Goal: Communication & Community: Ask a question

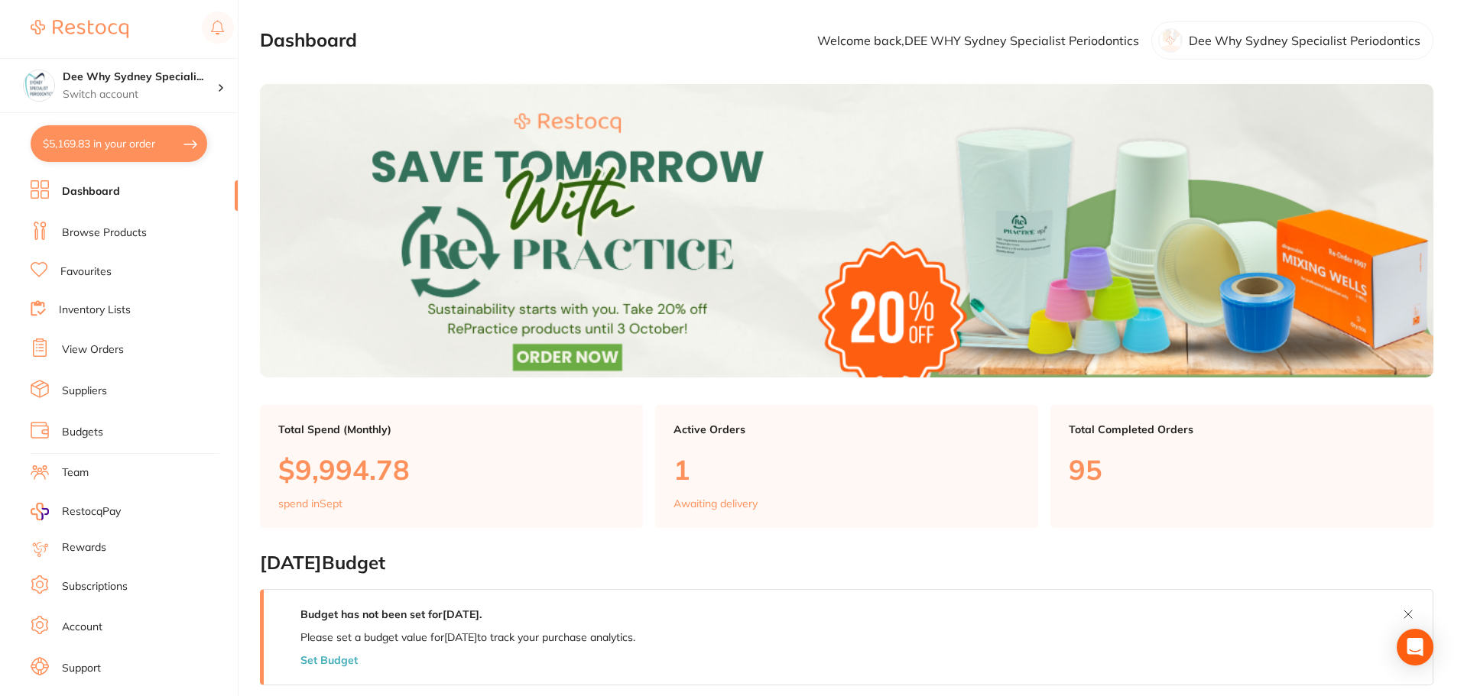
click at [99, 241] on li "Browse Products" at bounding box center [134, 233] width 207 height 23
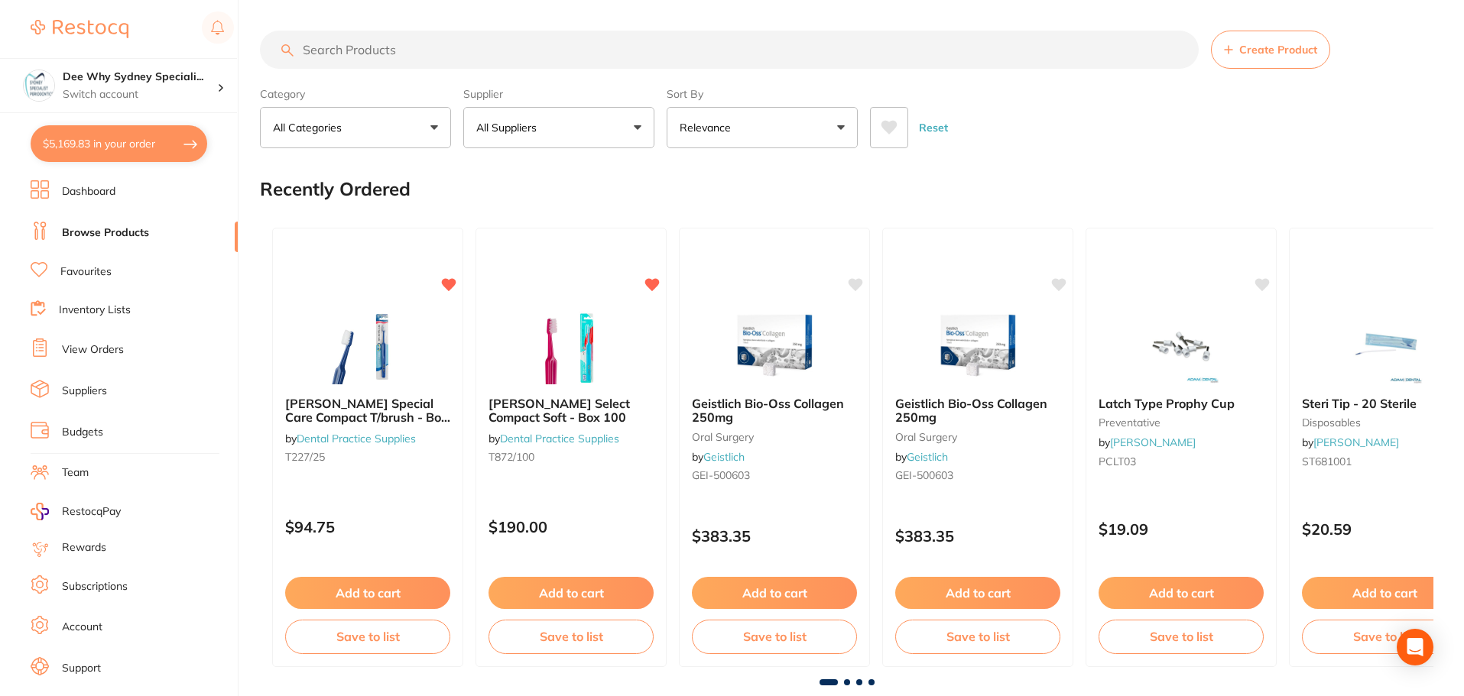
click at [398, 53] on input "search" at bounding box center [729, 50] width 939 height 38
paste input "80395"
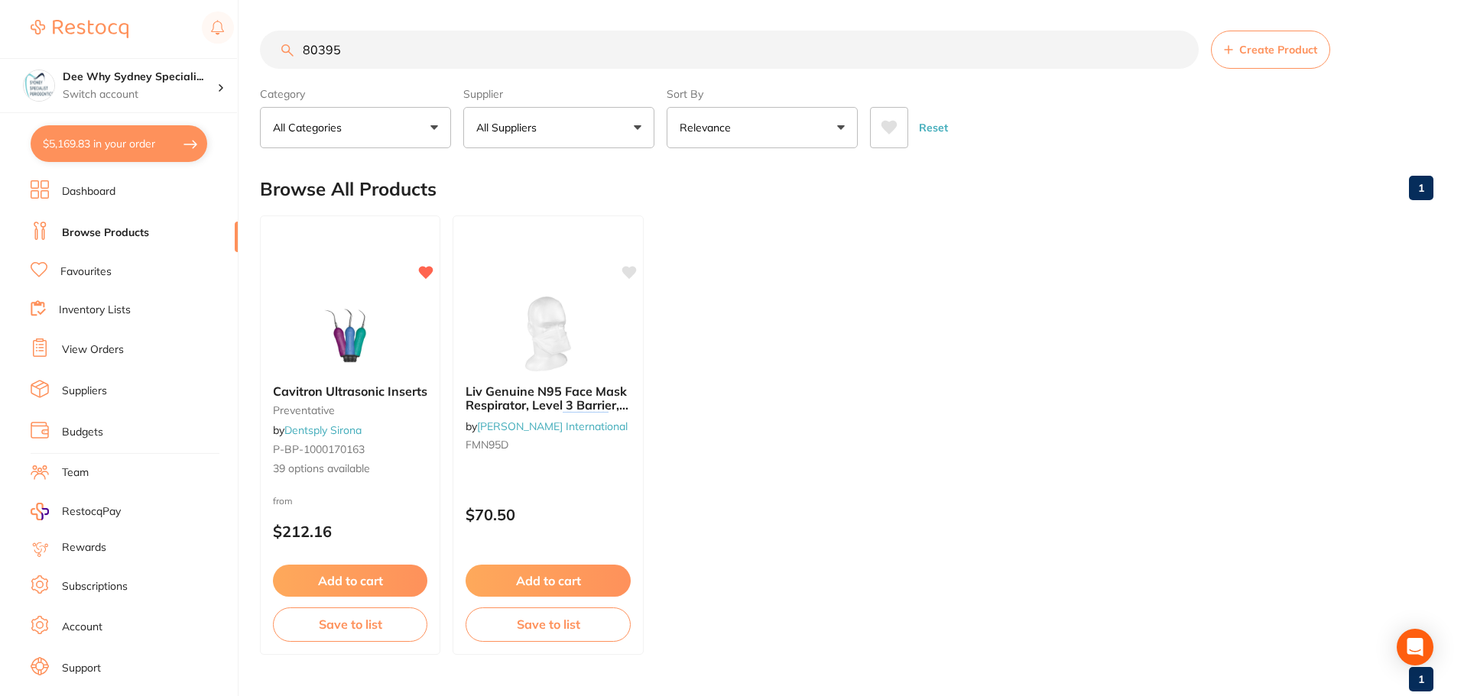
type input "80395"
click at [306, 362] on img at bounding box center [350, 332] width 100 height 77
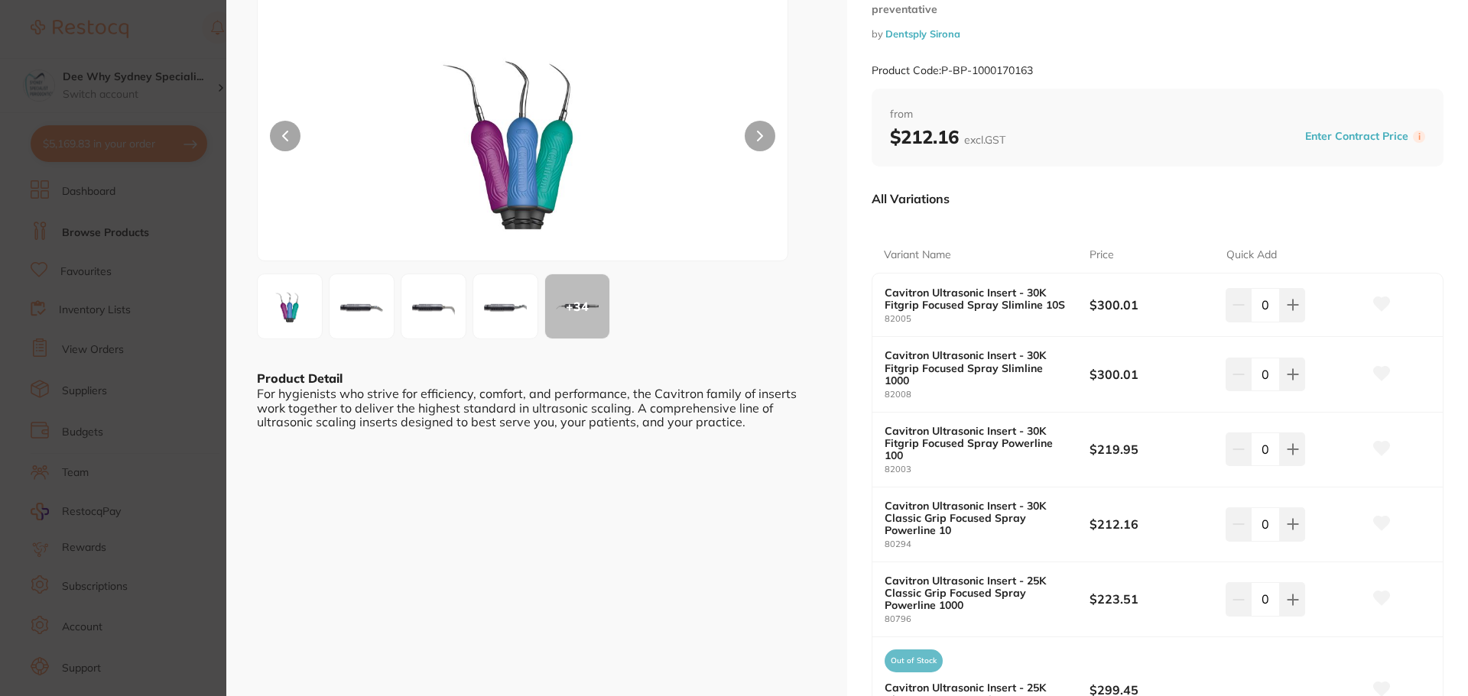
scroll to position [153, 0]
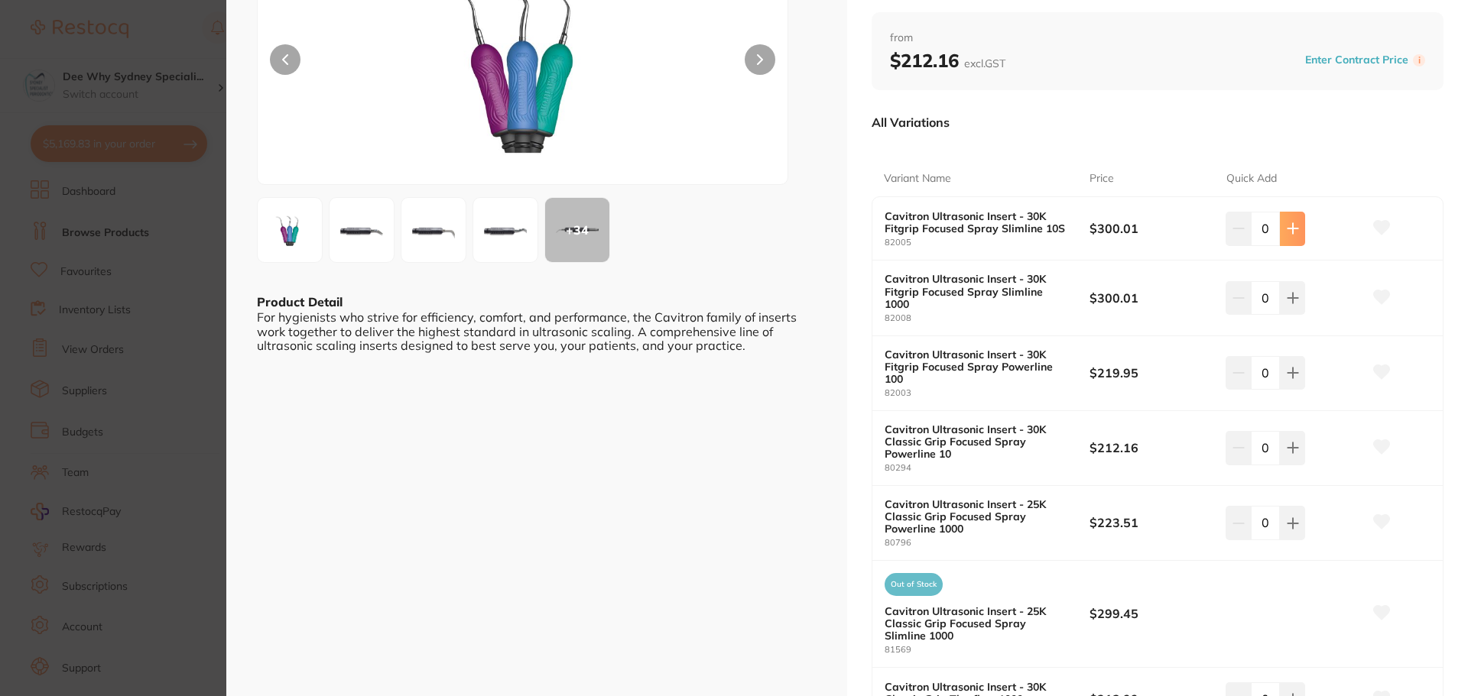
click at [1292, 227] on icon at bounding box center [1292, 228] width 12 height 12
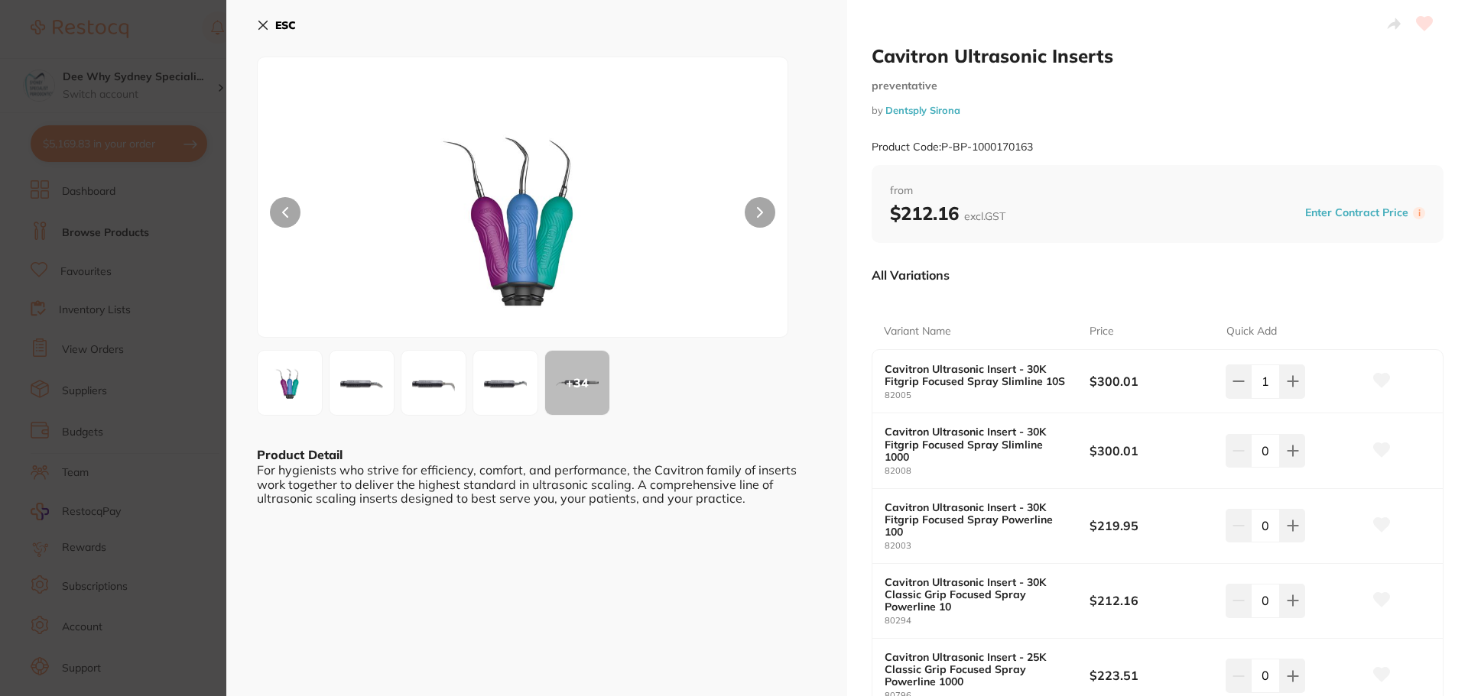
scroll to position [76, 0]
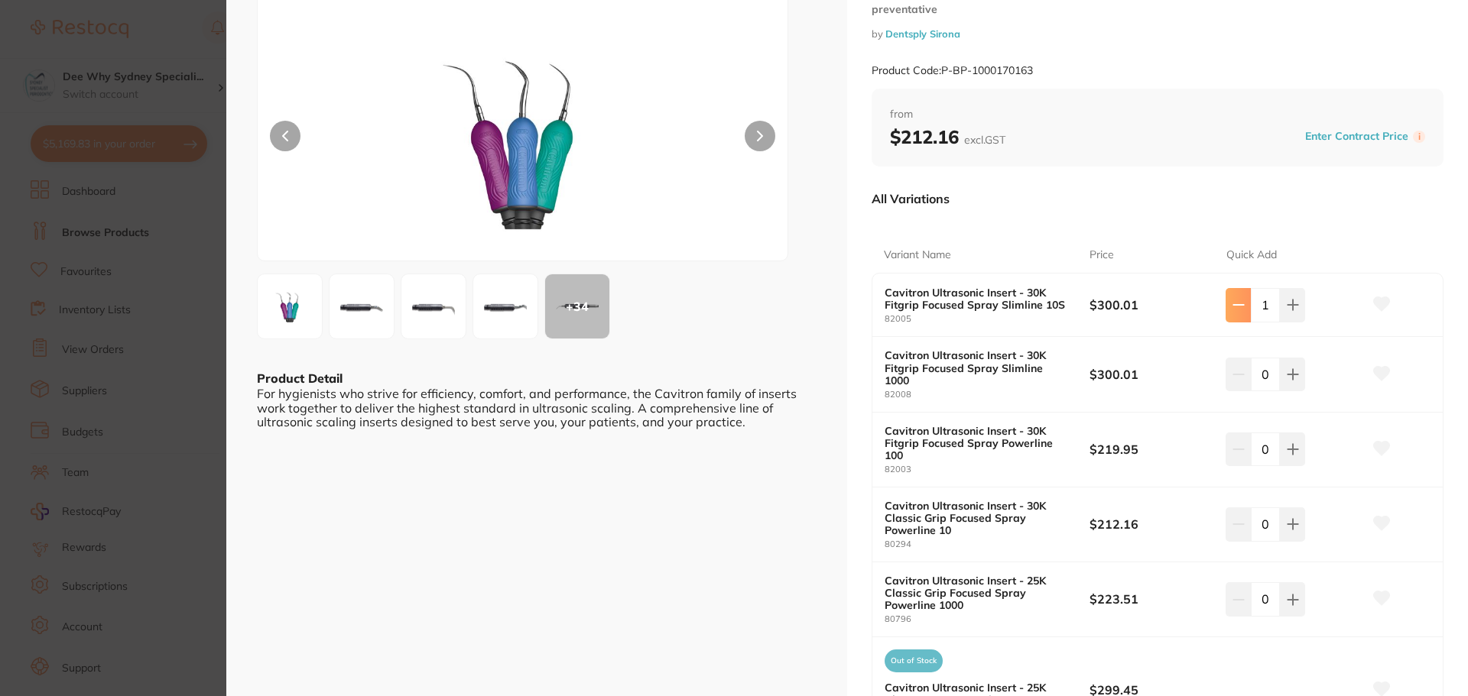
click at [1233, 307] on icon at bounding box center [1238, 305] width 12 height 12
type input "0"
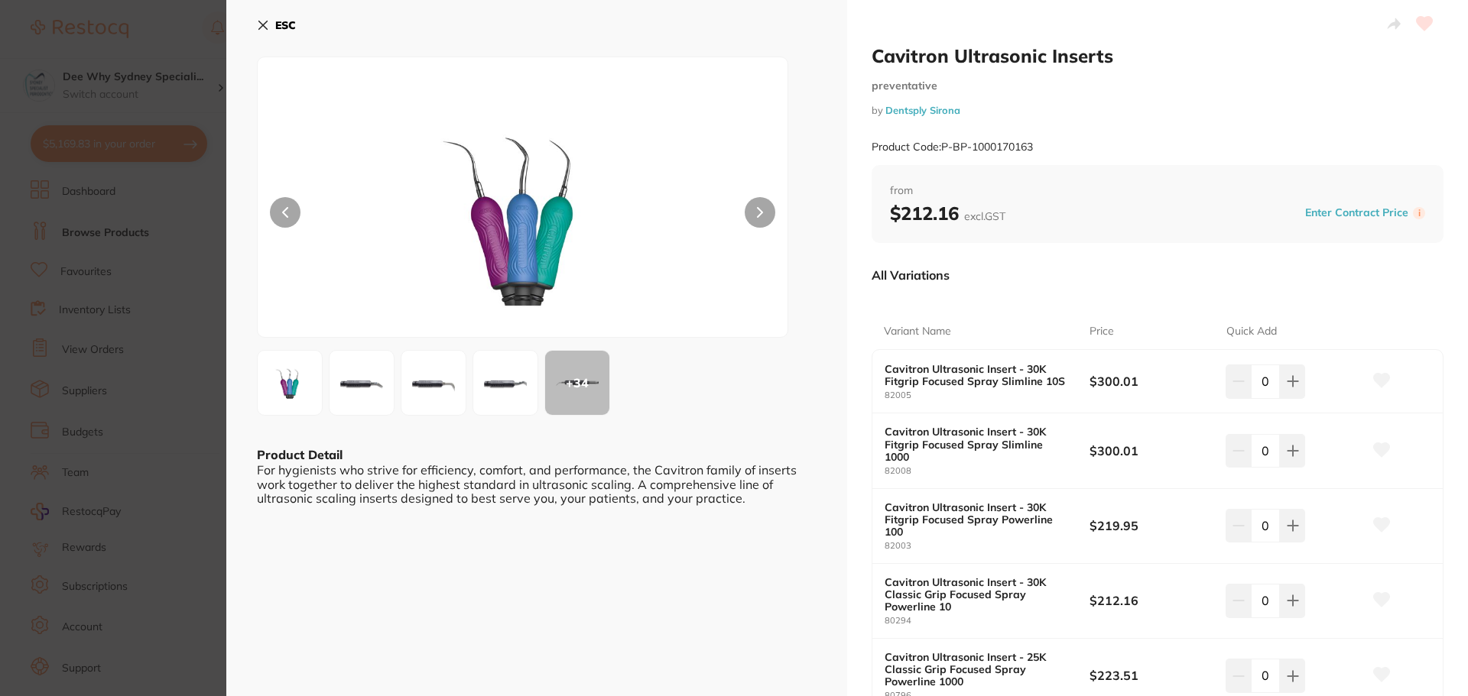
click at [264, 24] on icon at bounding box center [263, 25] width 8 height 8
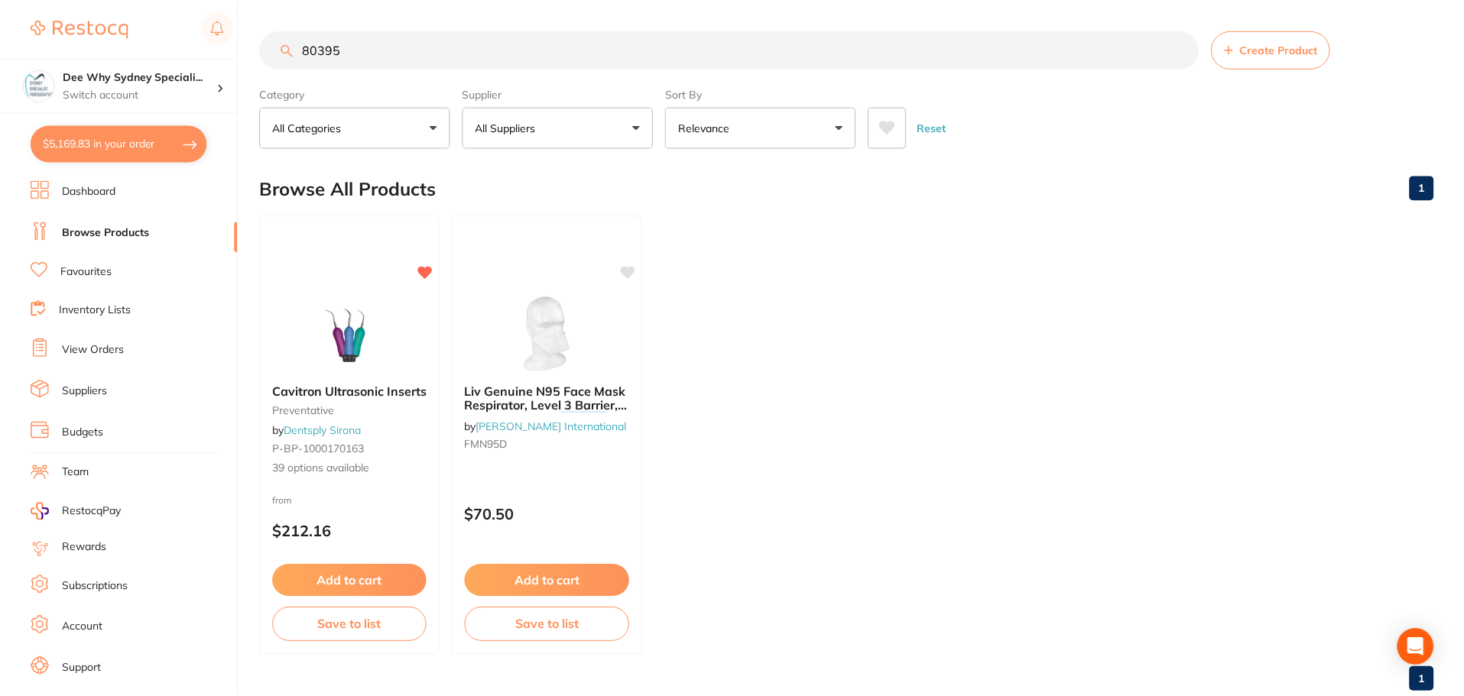
scroll to position [4, 0]
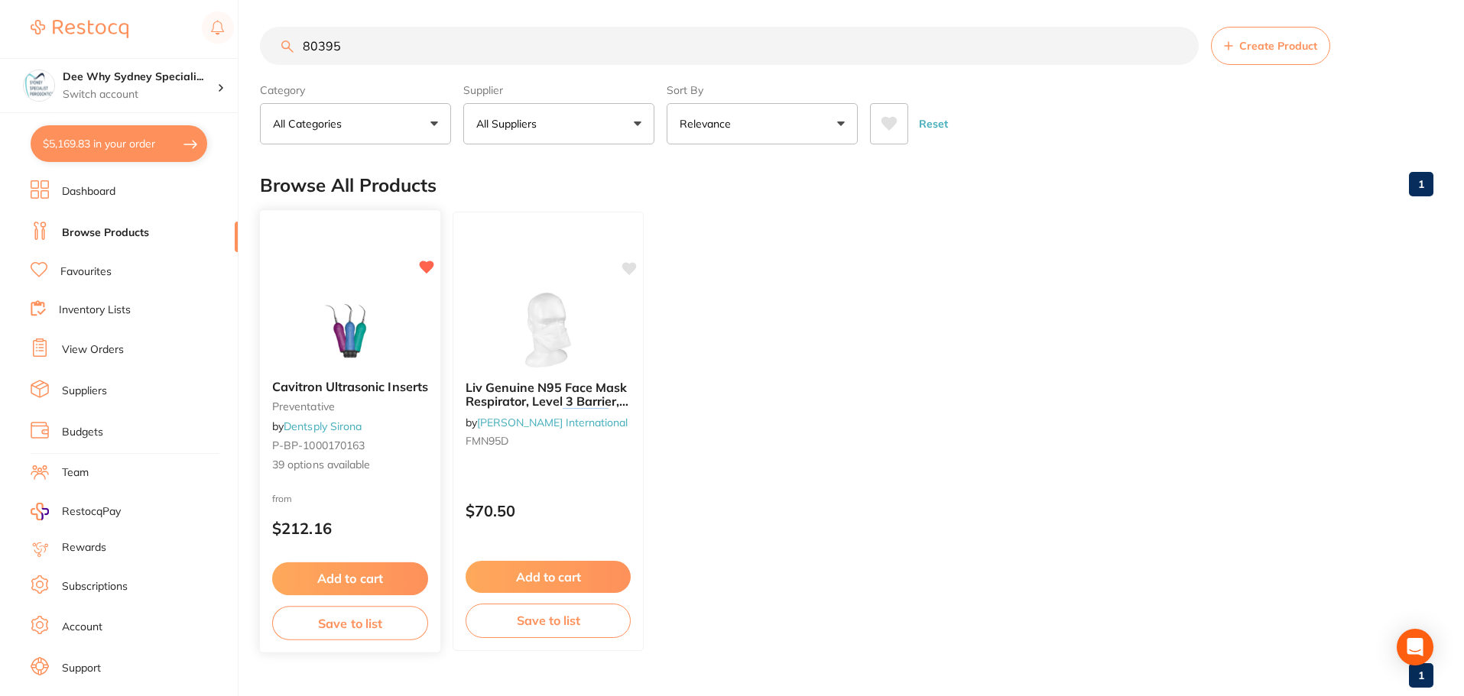
click at [398, 254] on div "Cavitron Ultrasonic Inserts preventative by Dentsply Sirona P-BP-1000170163 39 …" at bounding box center [350, 431] width 182 height 444
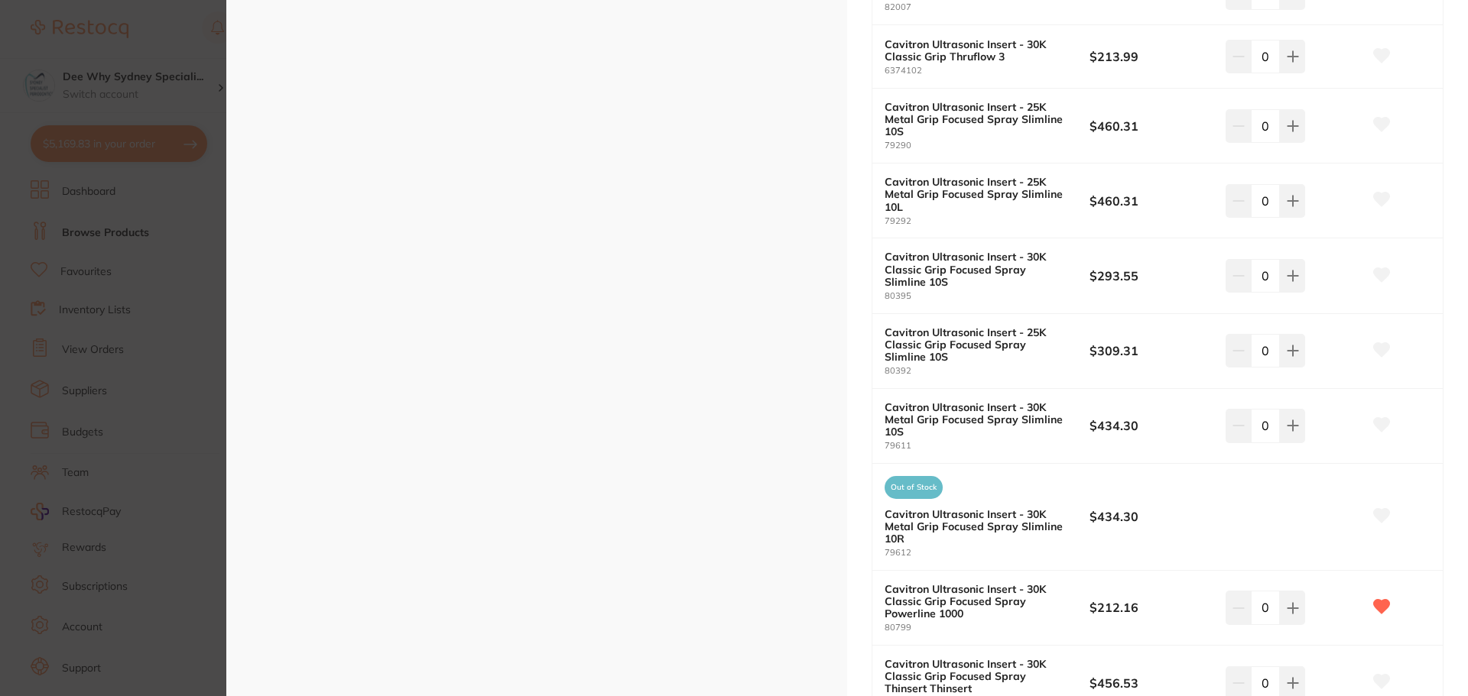
scroll to position [2828, 0]
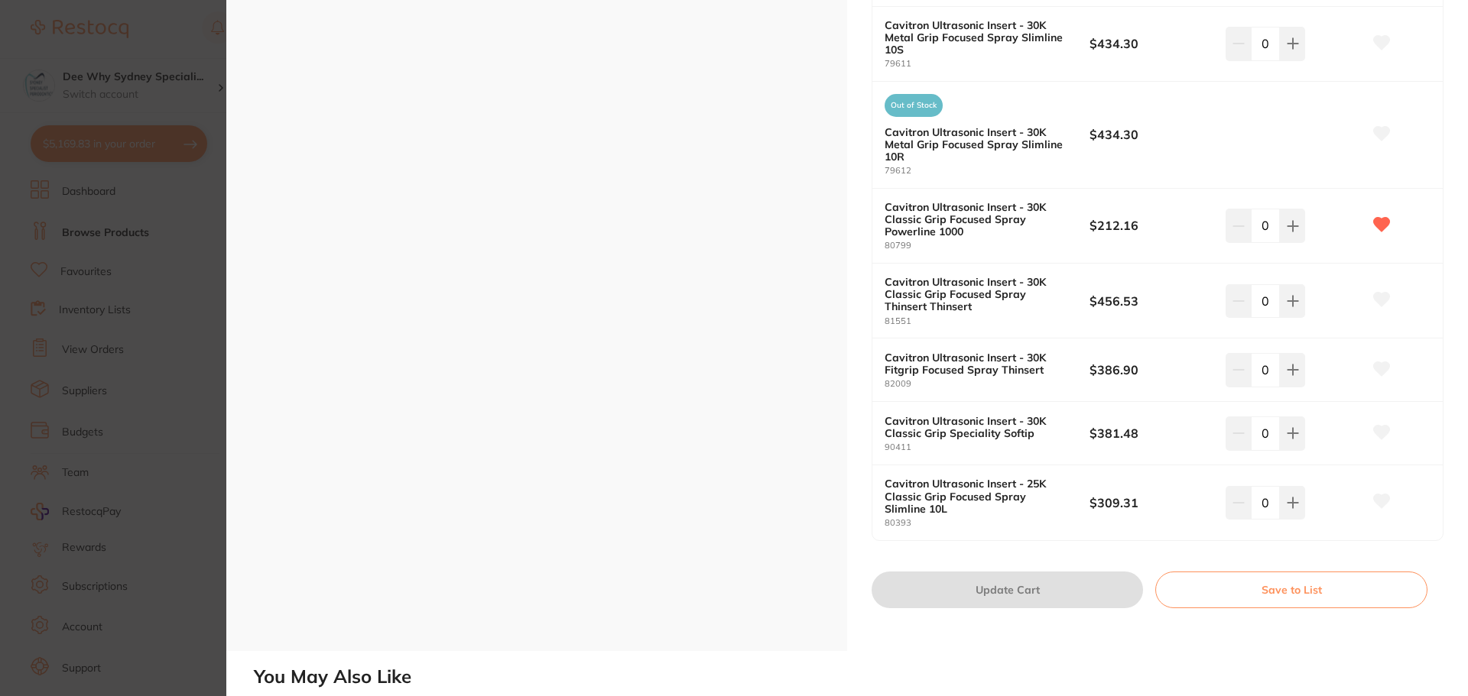
click at [1335, 585] on button "Save to List" at bounding box center [1291, 590] width 272 height 37
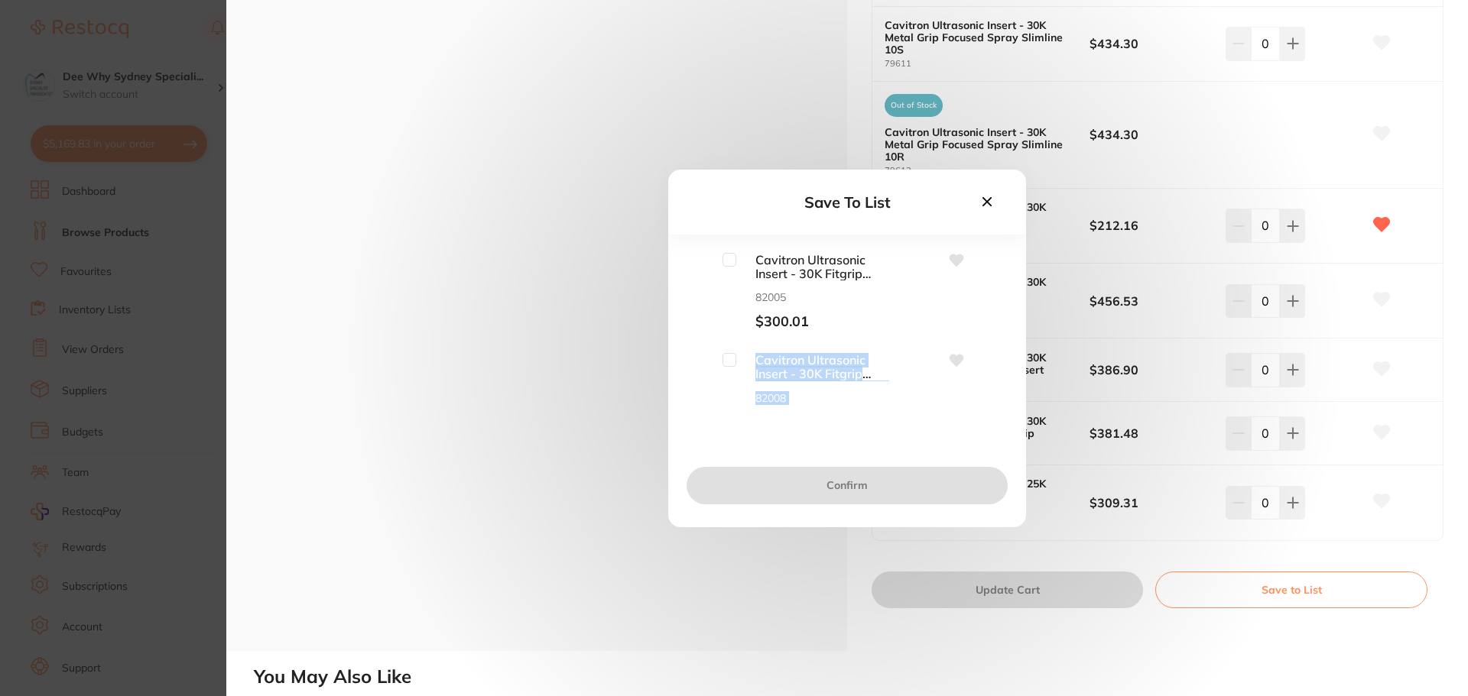
drag, startPoint x: 997, startPoint y: 254, endPoint x: 1003, endPoint y: 358, distance: 104.1
click at [1003, 358] on div "Cavitron Ultrasonic Insert - 30K Fitgrip Focused Spray Slimline 10S 82005 $300.…" at bounding box center [847, 352] width 358 height 198
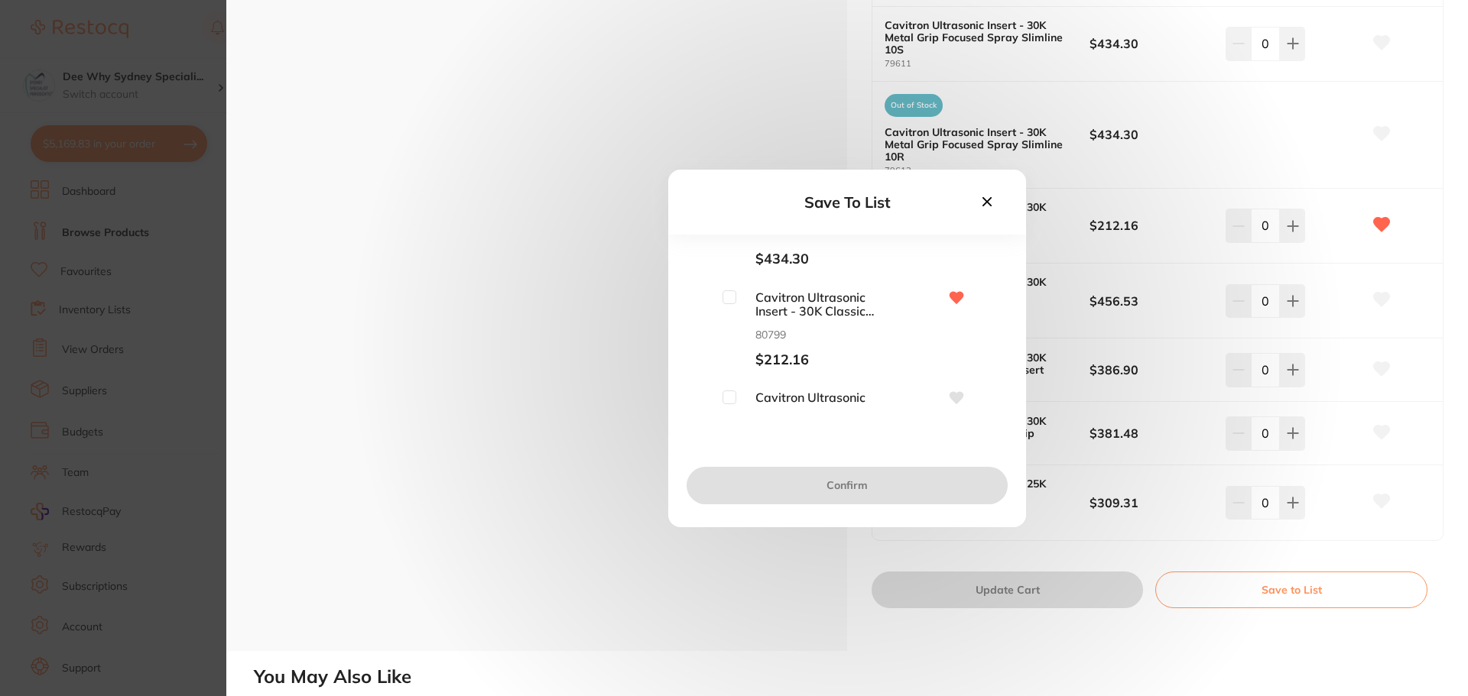
click at [722, 297] on input "checkbox" at bounding box center [729, 297] width 14 height 14
checkbox input "true"
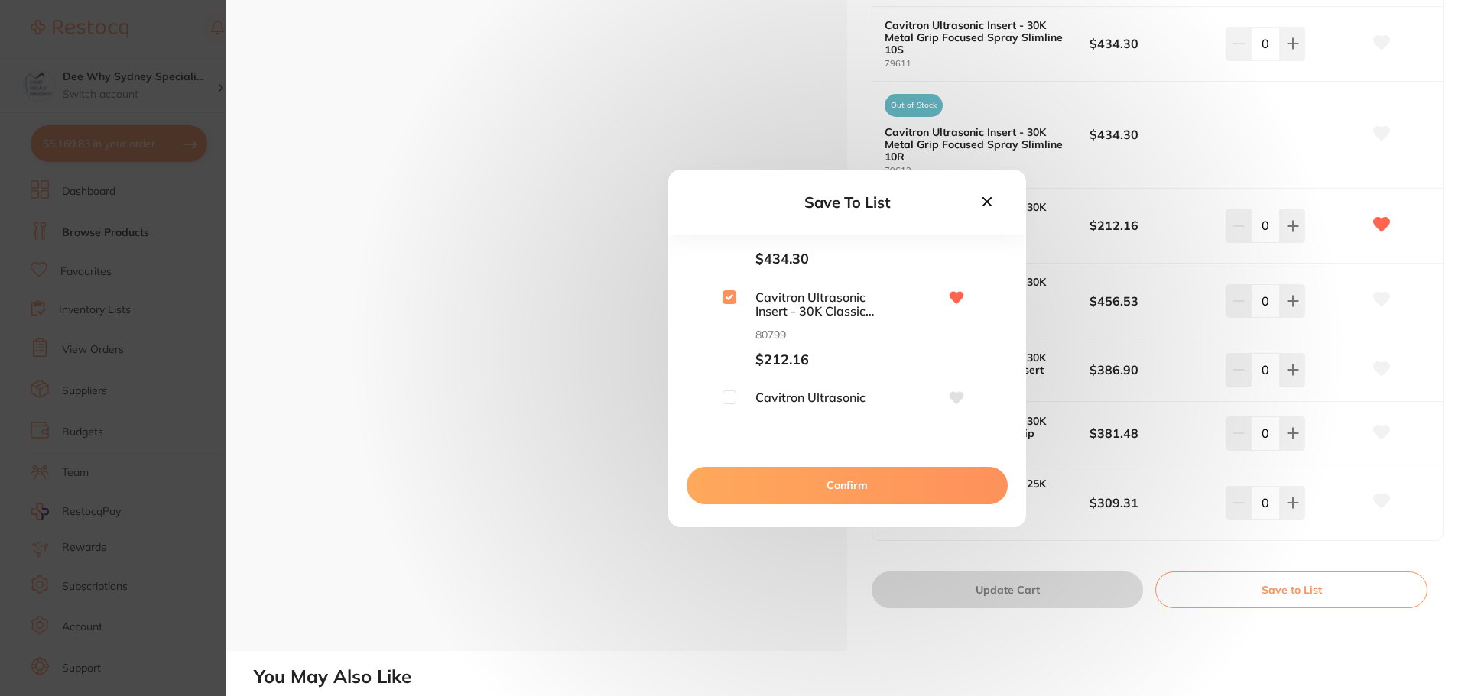
click at [777, 489] on button "Confirm" at bounding box center [846, 485] width 321 height 37
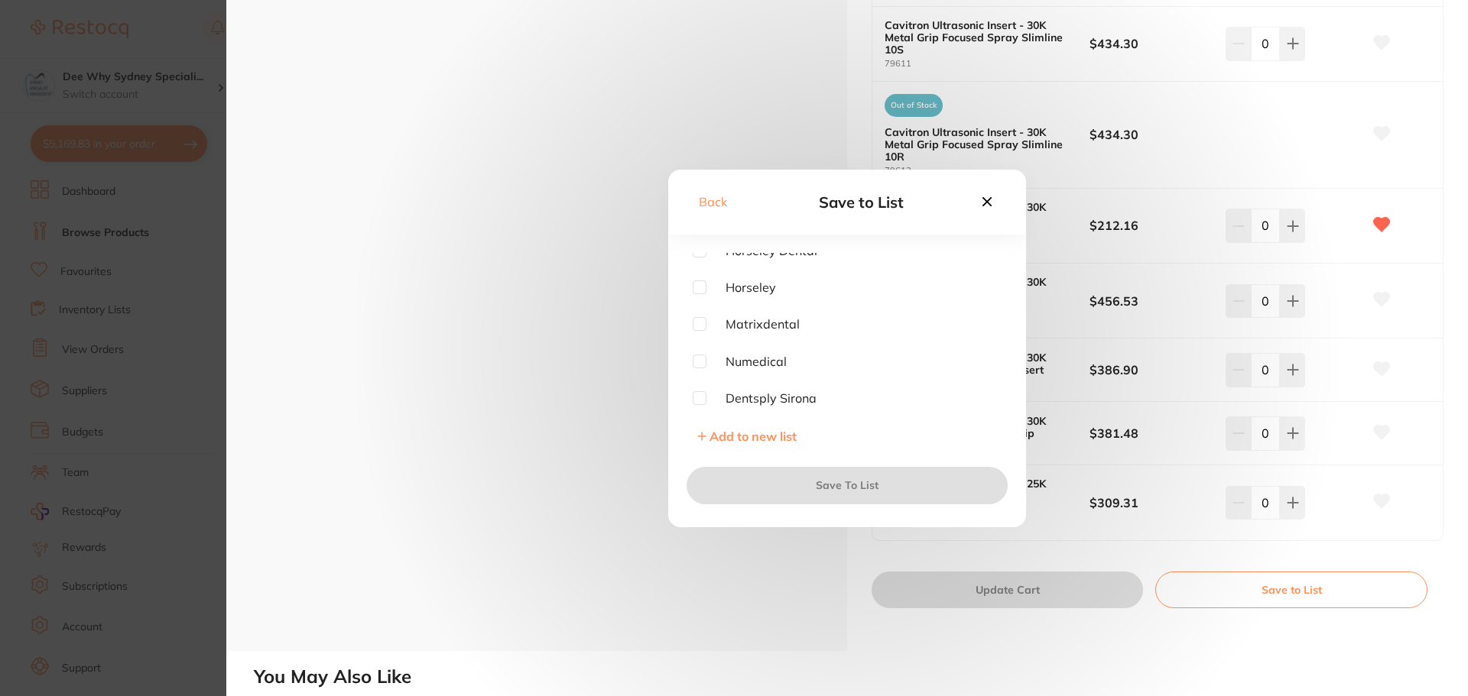
scroll to position [306, 0]
click at [702, 397] on input "checkbox" at bounding box center [699, 398] width 14 height 14
checkbox input "true"
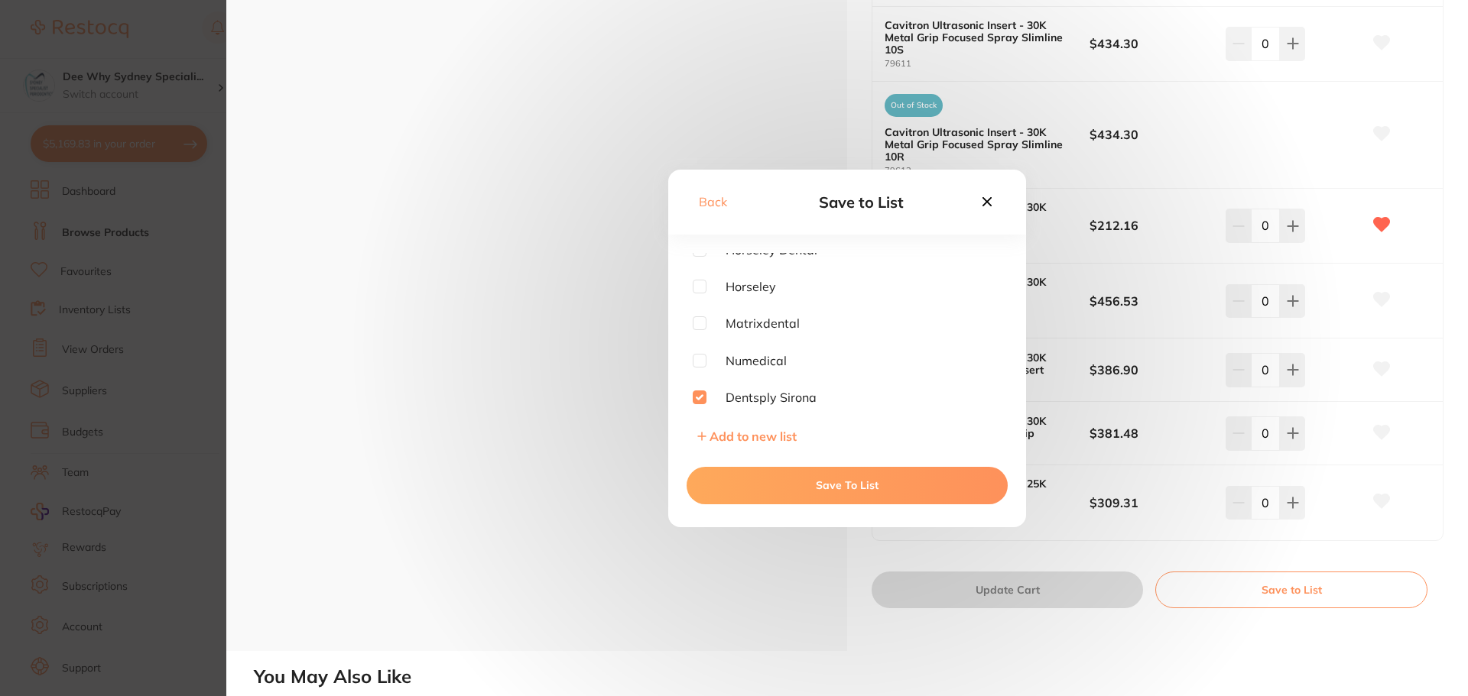
click at [732, 484] on button "Save To List" at bounding box center [846, 485] width 321 height 37
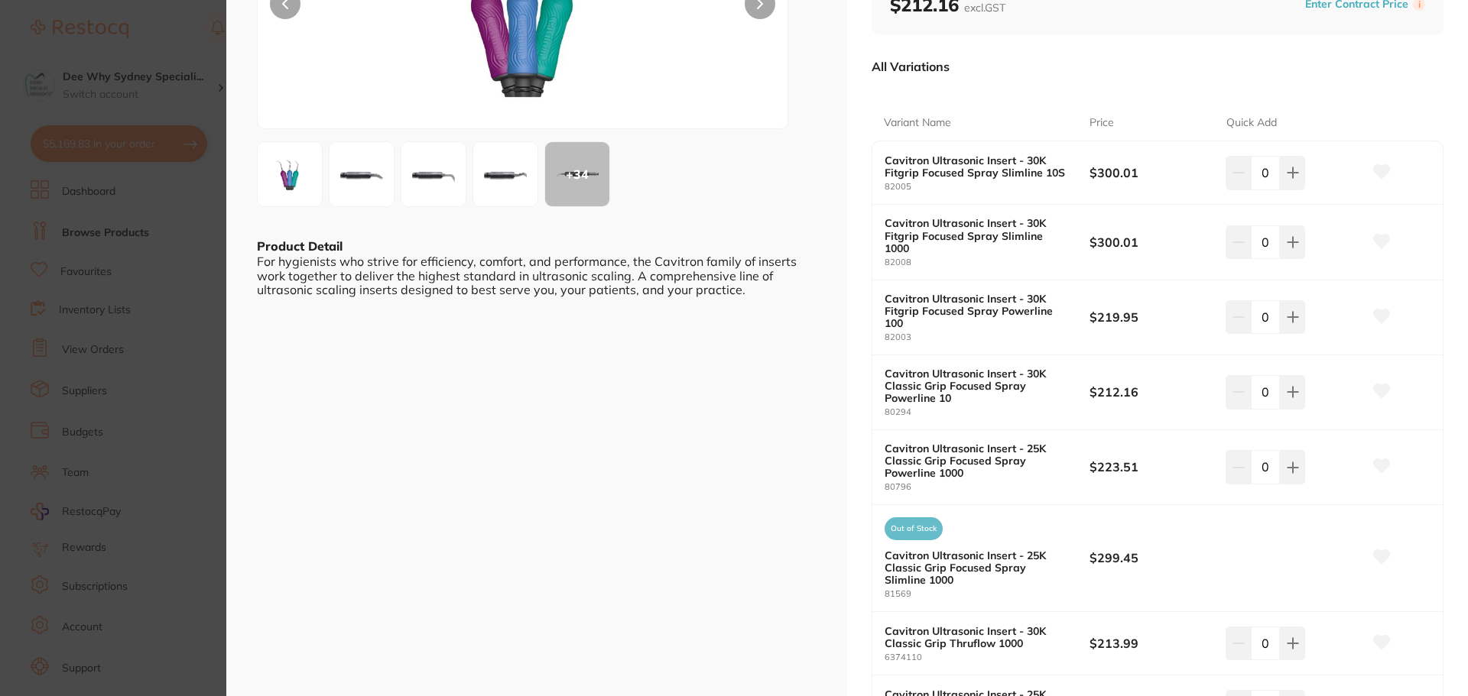
scroll to position [0, 0]
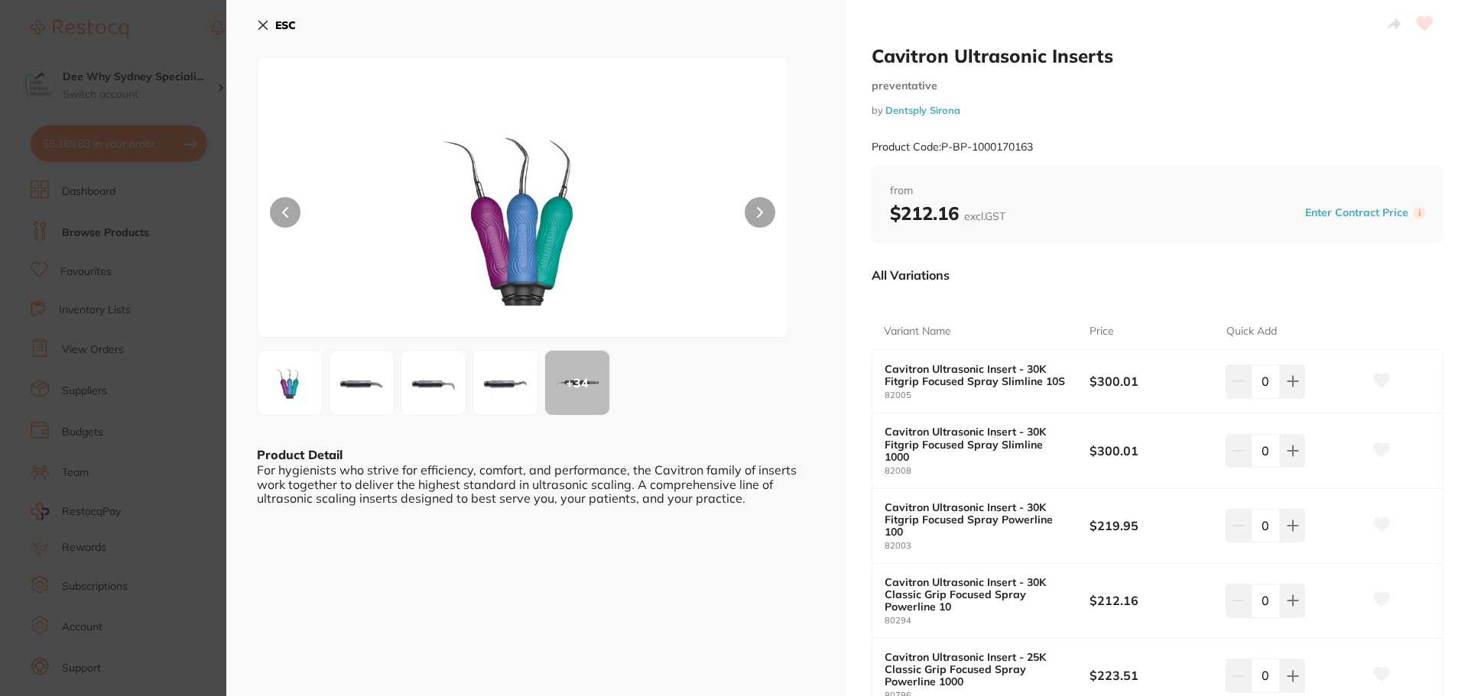
click at [269, 16] on button "ESC" at bounding box center [276, 25] width 39 height 26
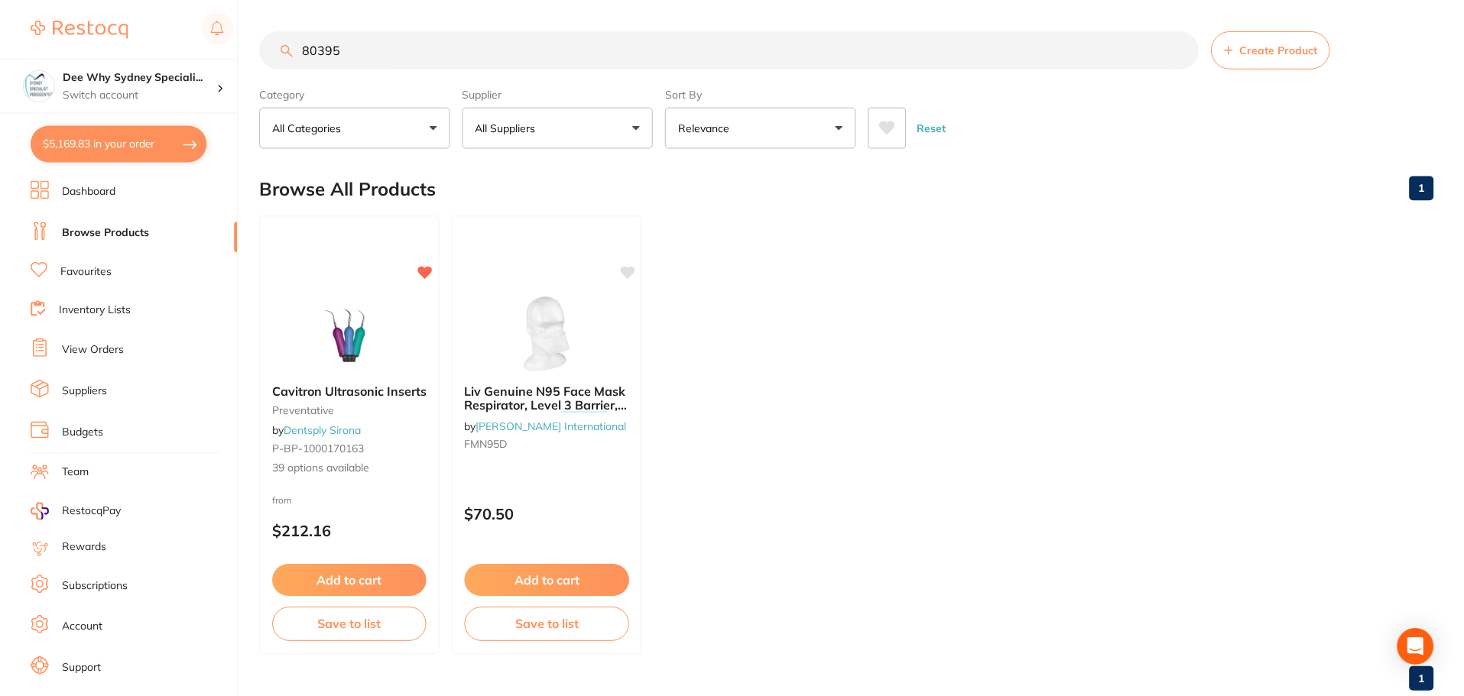
scroll to position [4, 0]
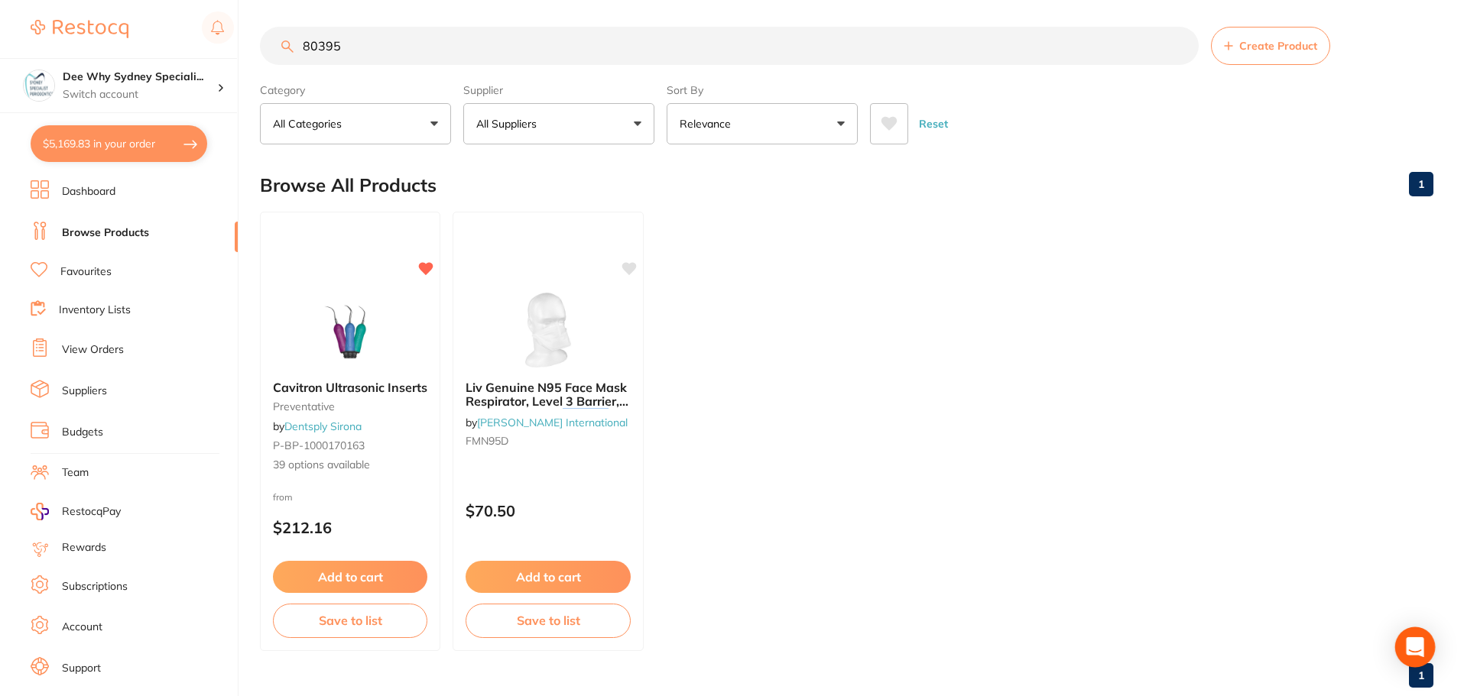
click at [1413, 642] on icon "Open Intercom Messenger" at bounding box center [1415, 647] width 18 height 20
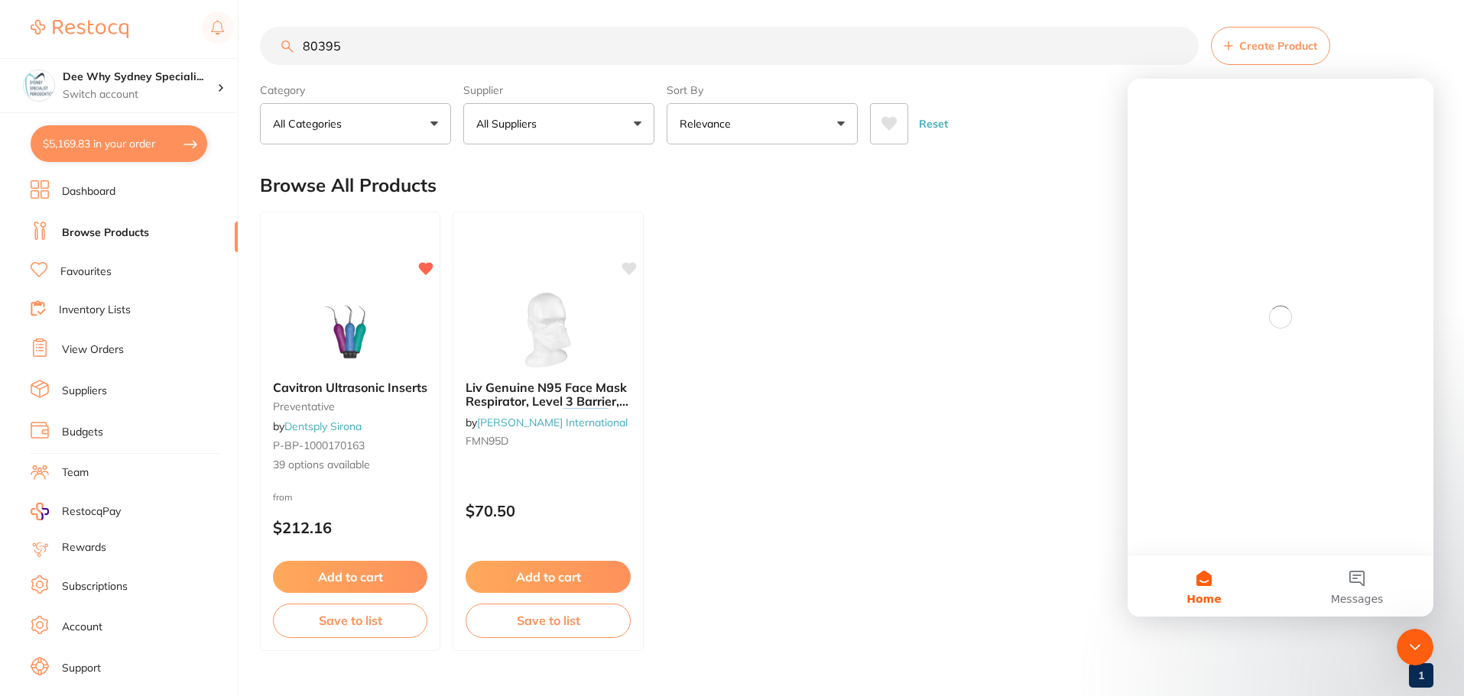
scroll to position [0, 0]
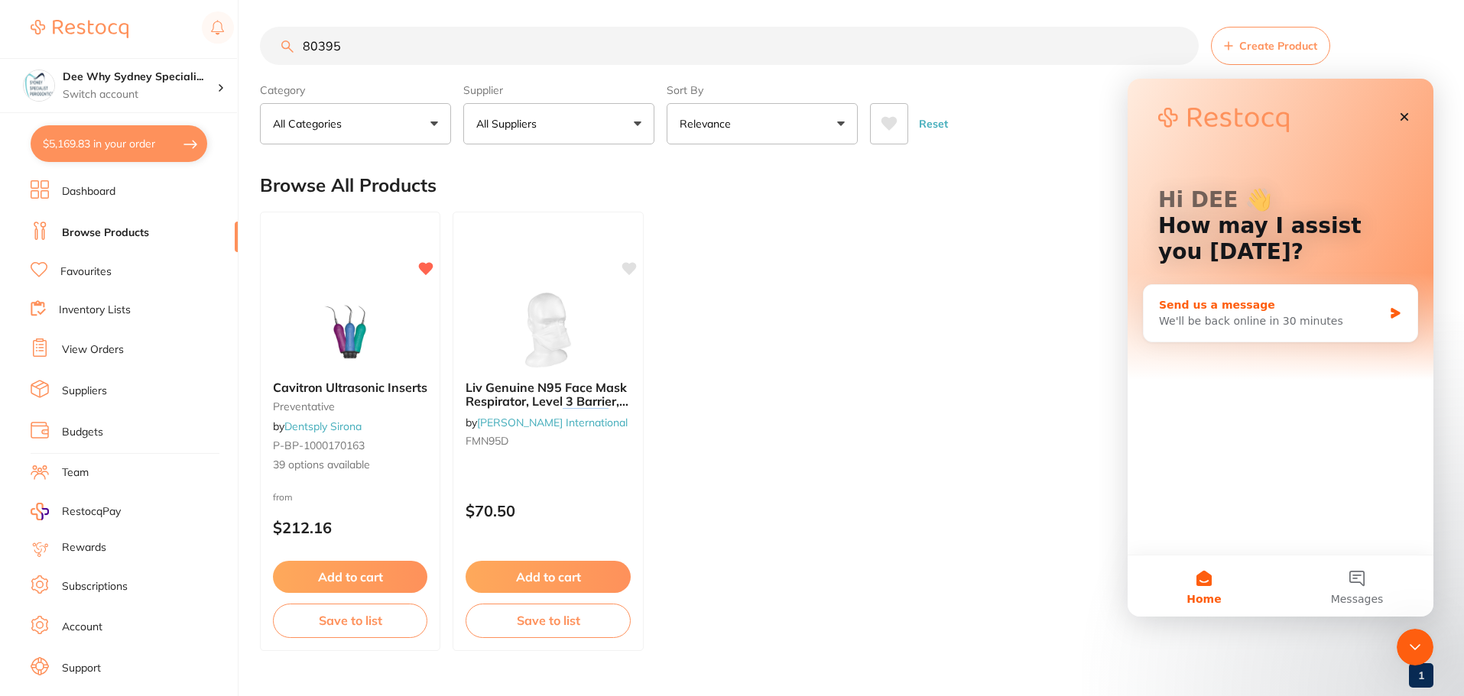
click at [1276, 319] on div "We'll be back online in 30 minutes" at bounding box center [1271, 321] width 224 height 16
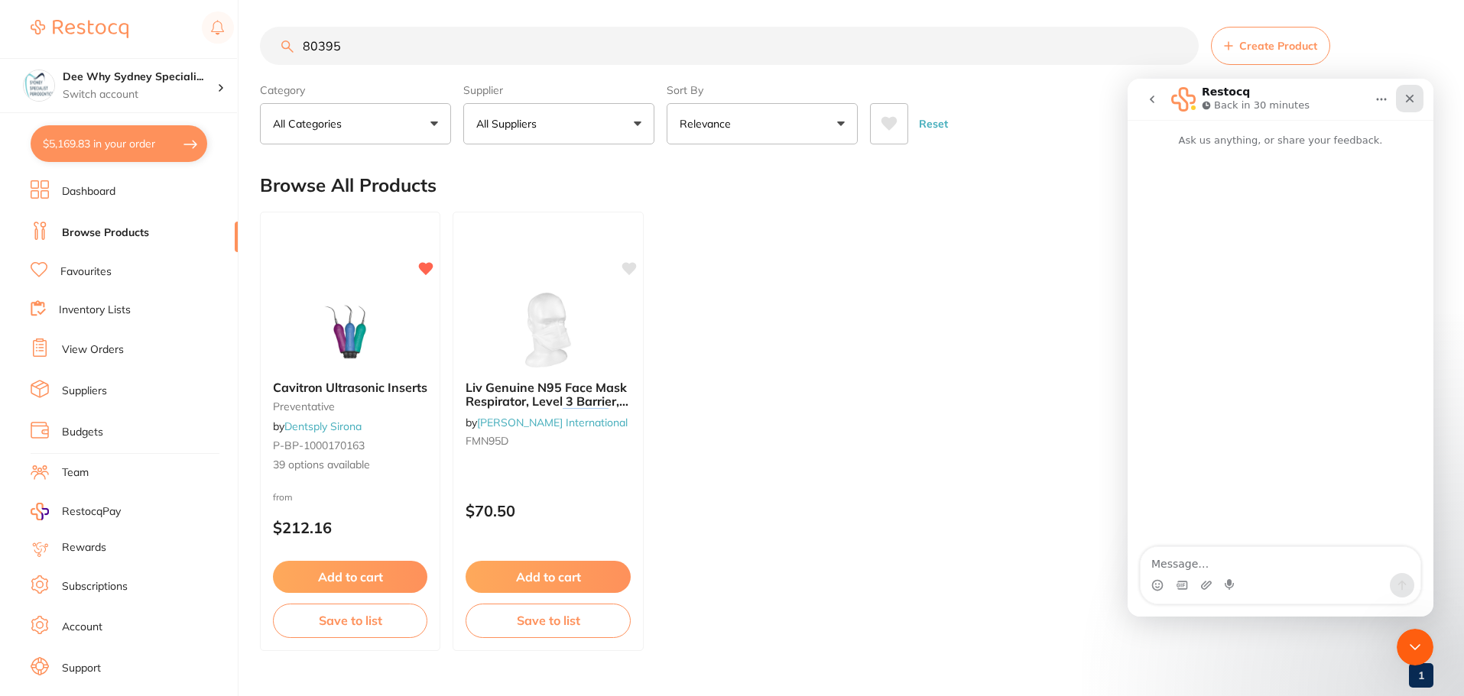
click at [1406, 95] on icon "Close" at bounding box center [1409, 98] width 12 height 12
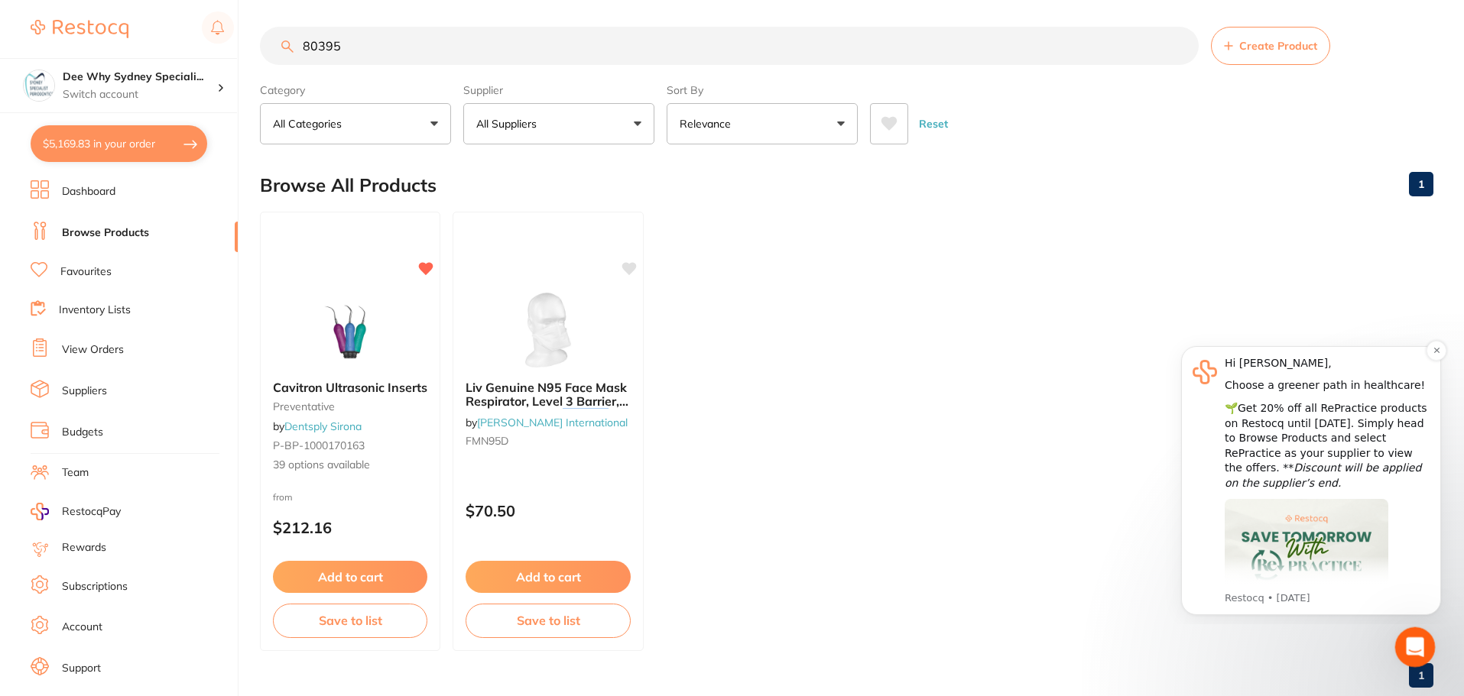
click at [1409, 641] on icon "Open Intercom Messenger" at bounding box center [1412, 645] width 25 height 25
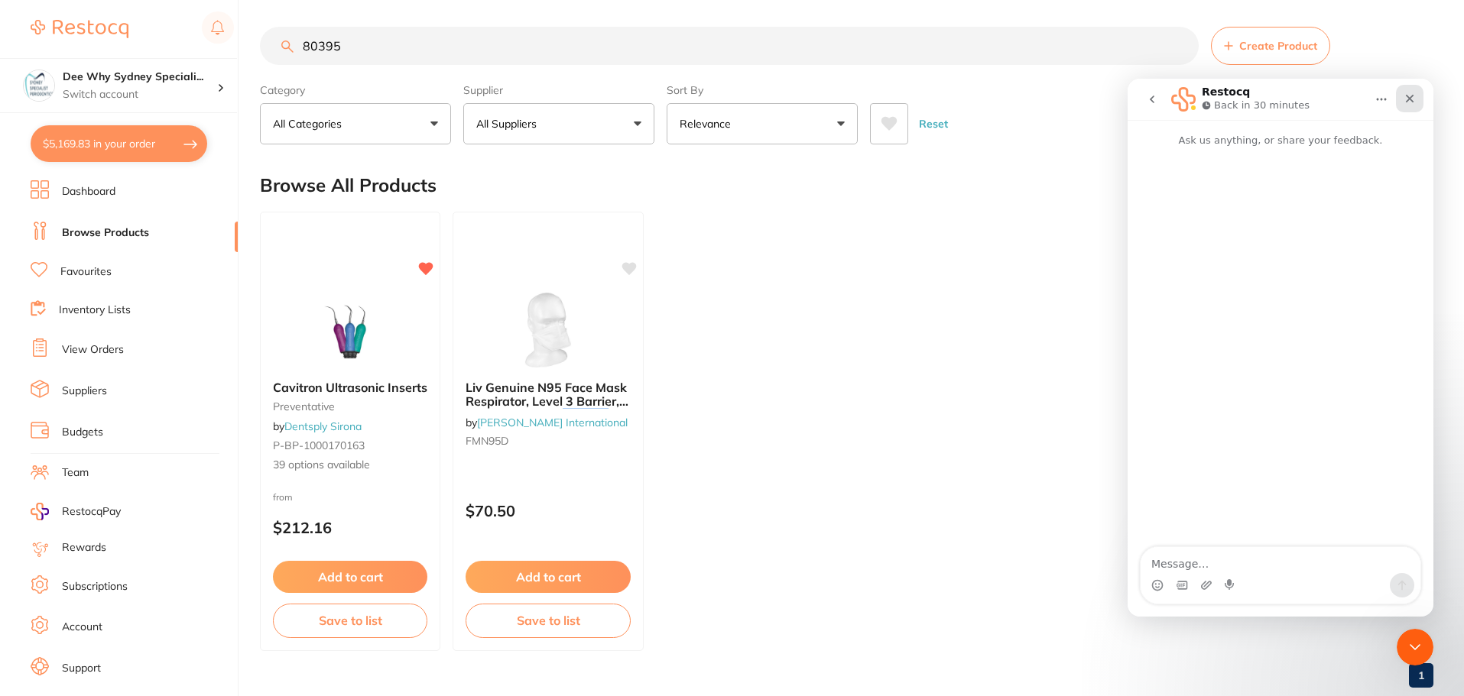
click at [1413, 96] on icon "Close" at bounding box center [1410, 99] width 8 height 8
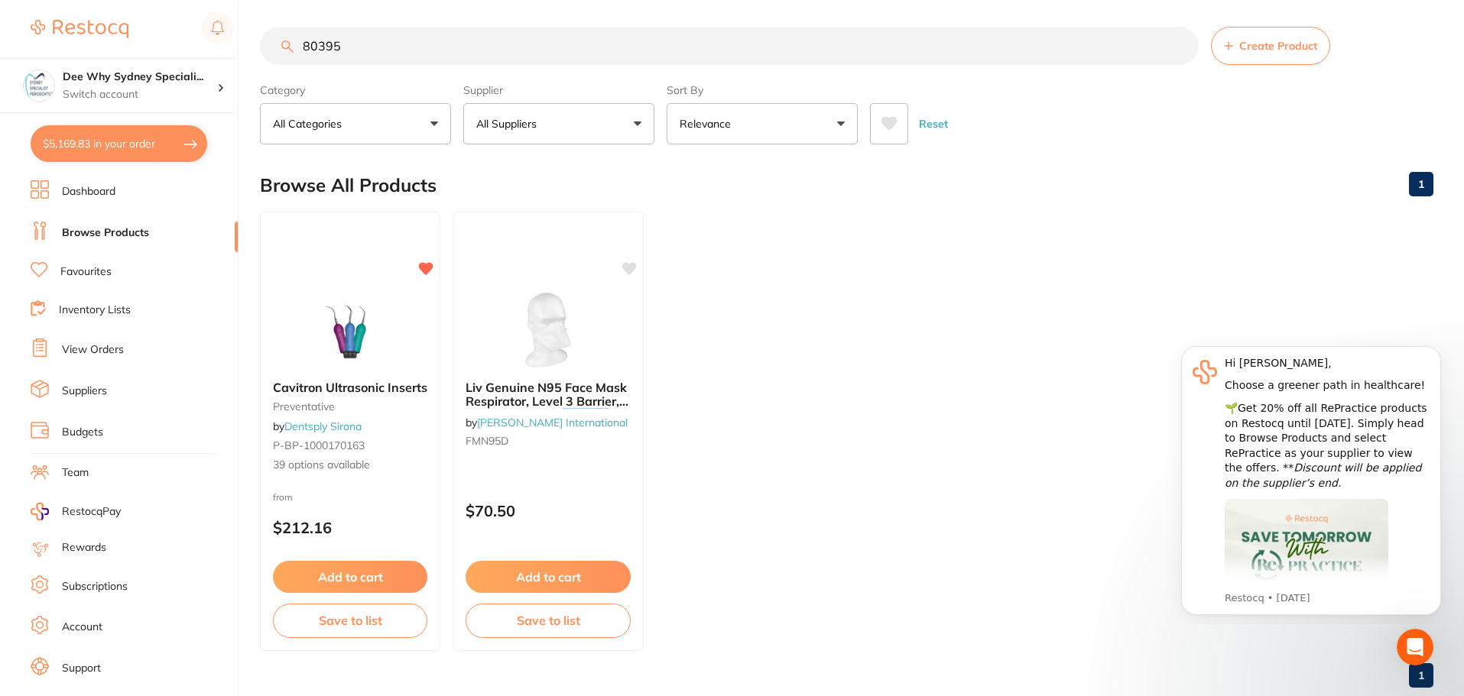
click at [1425, 689] on link "1" at bounding box center [1421, 675] width 24 height 31
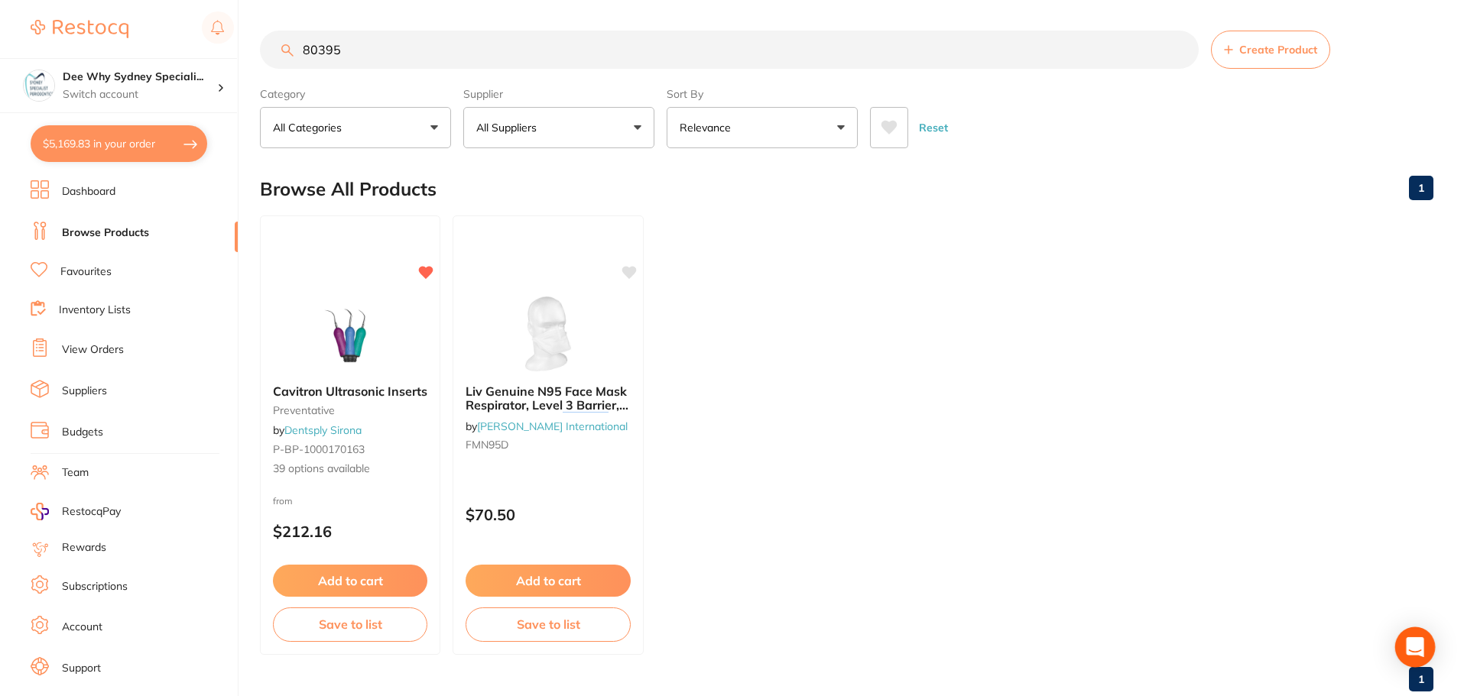
click at [1404, 640] on div "Open Intercom Messenger" at bounding box center [1415, 648] width 41 height 41
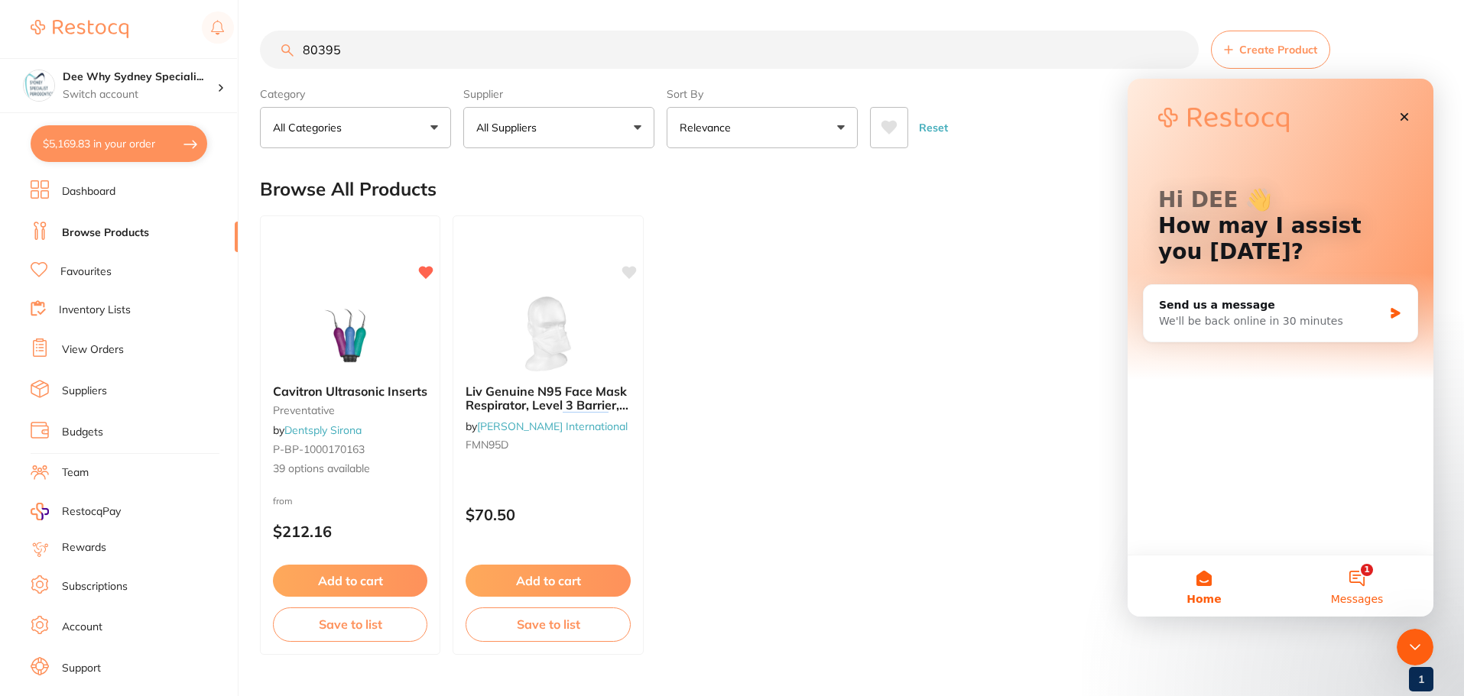
click at [1347, 580] on button "1 Messages" at bounding box center [1356, 586] width 153 height 61
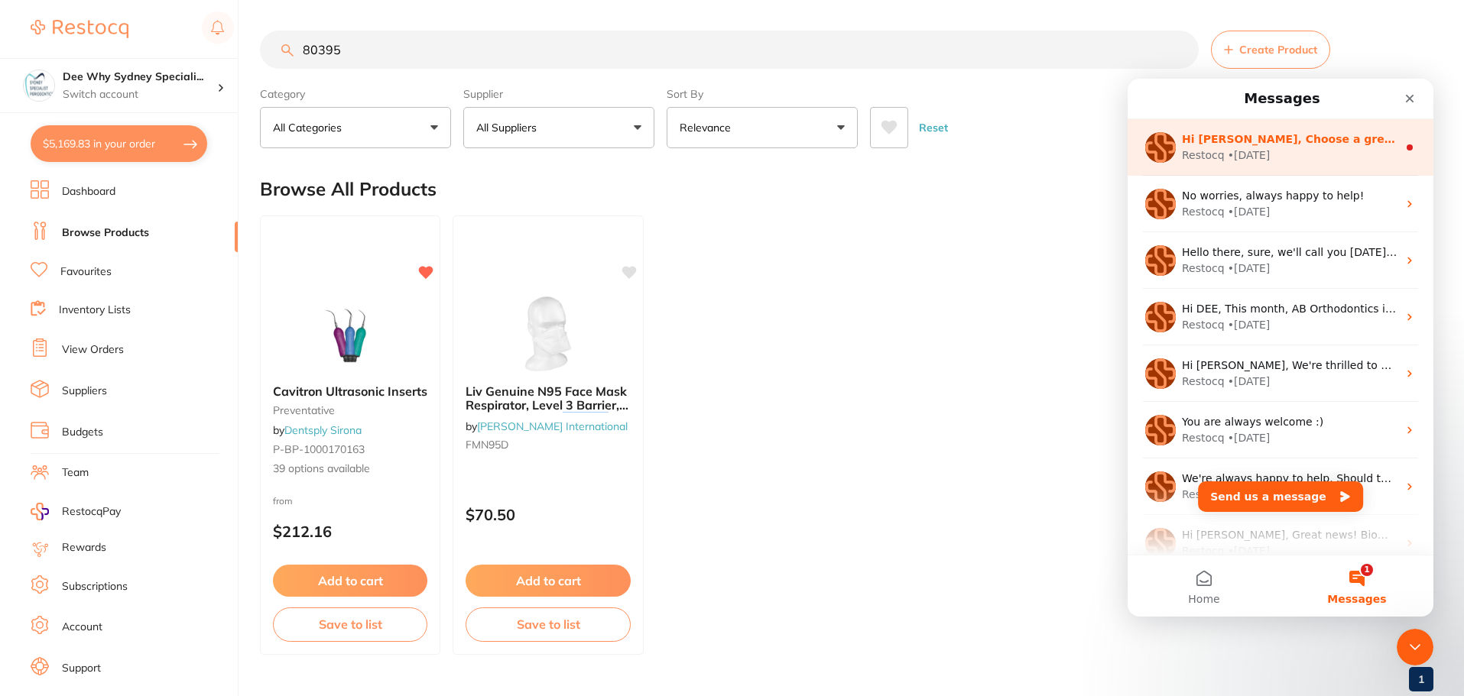
click at [1207, 155] on div "Restocq" at bounding box center [1203, 156] width 43 height 16
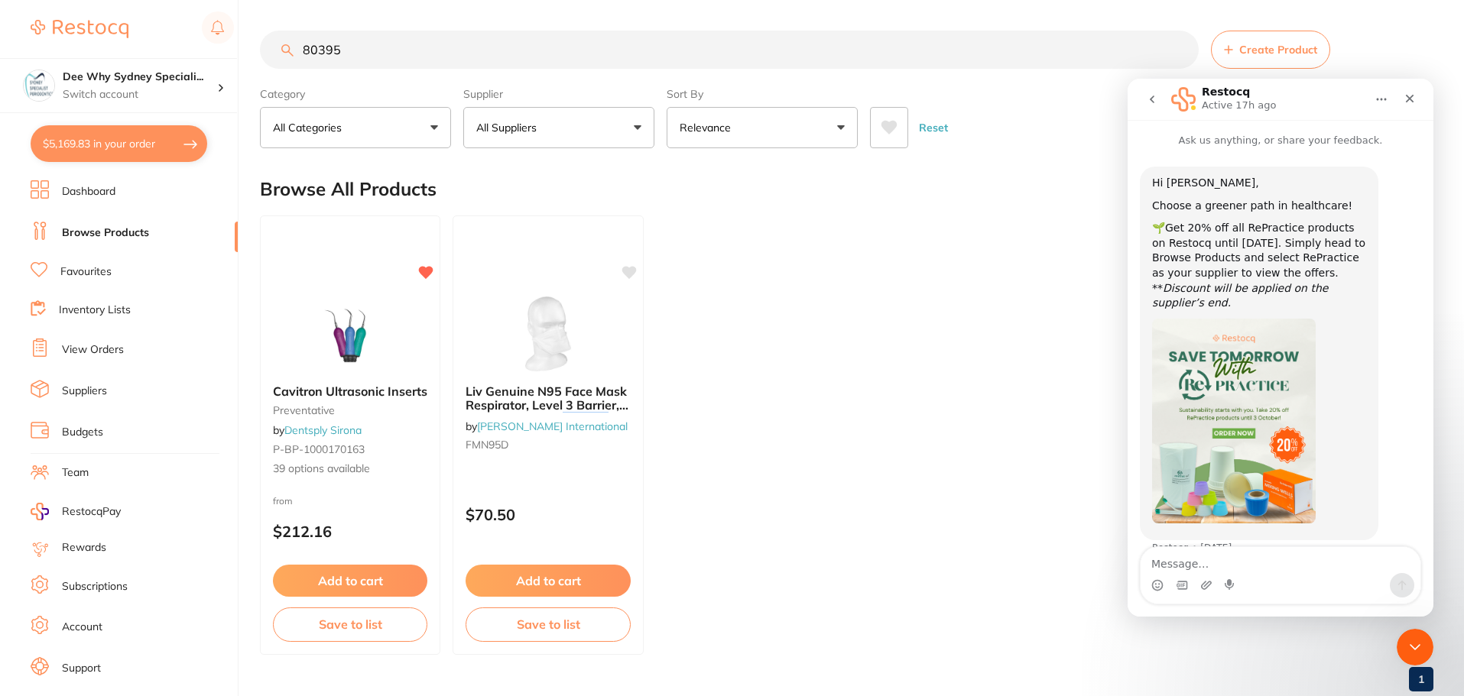
scroll to position [10, 0]
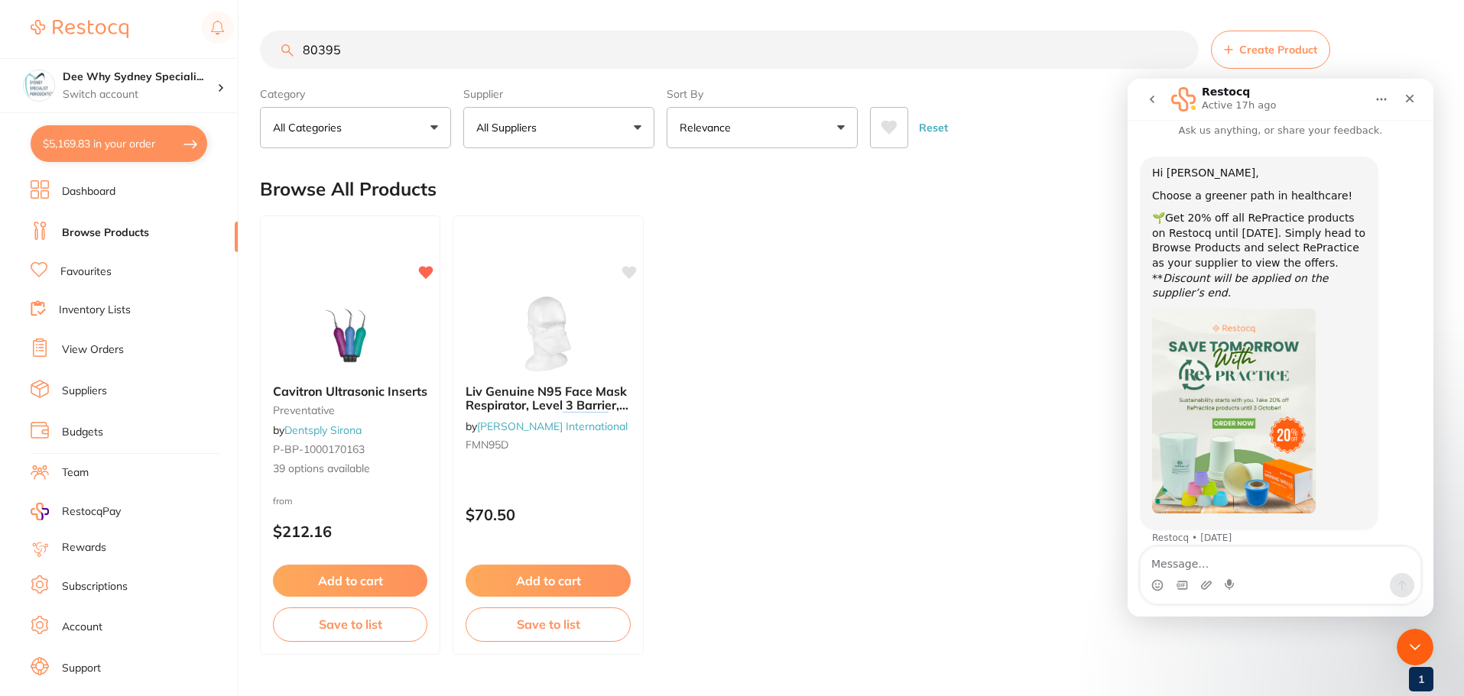
click at [1156, 102] on icon "go back" at bounding box center [1152, 99] width 12 height 12
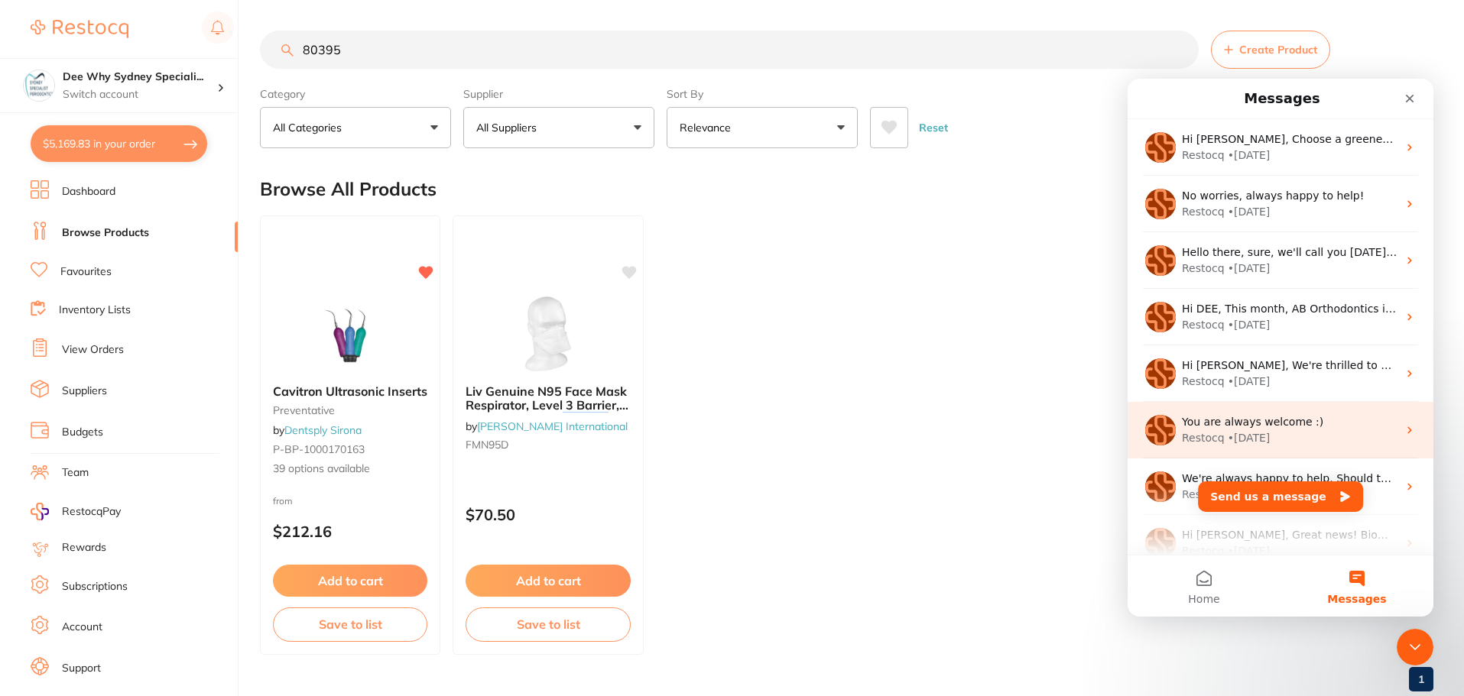
click at [1208, 428] on span "You are always welcome :)" at bounding box center [1252, 422] width 141 height 12
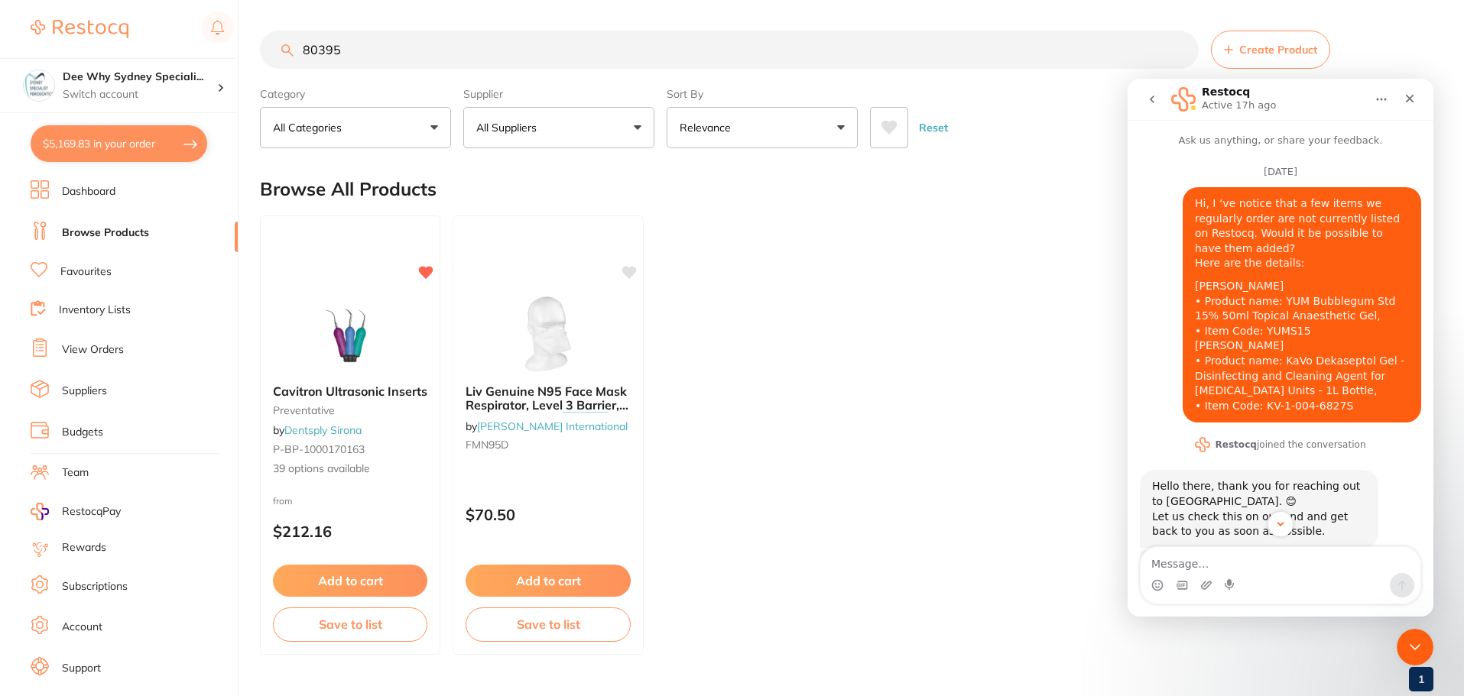
click at [1153, 99] on icon "go back" at bounding box center [1152, 99] width 12 height 12
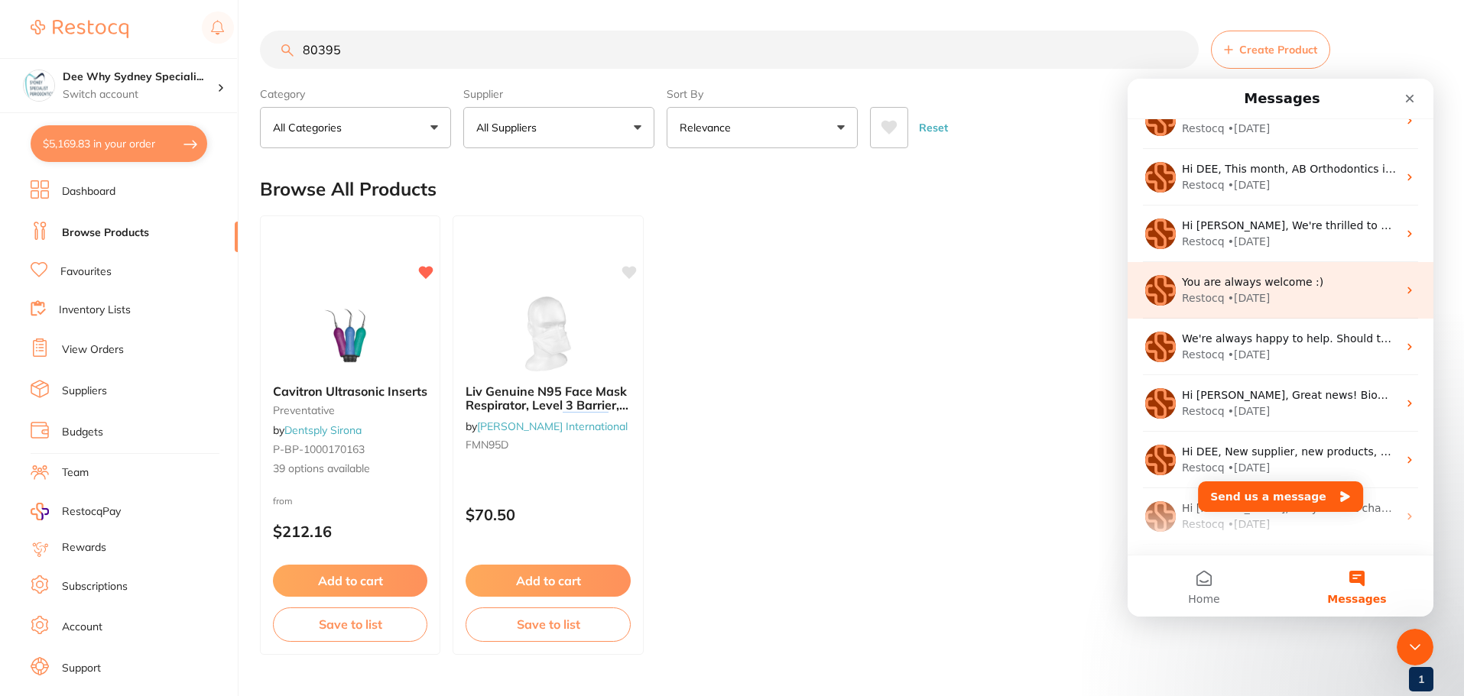
scroll to position [153, 0]
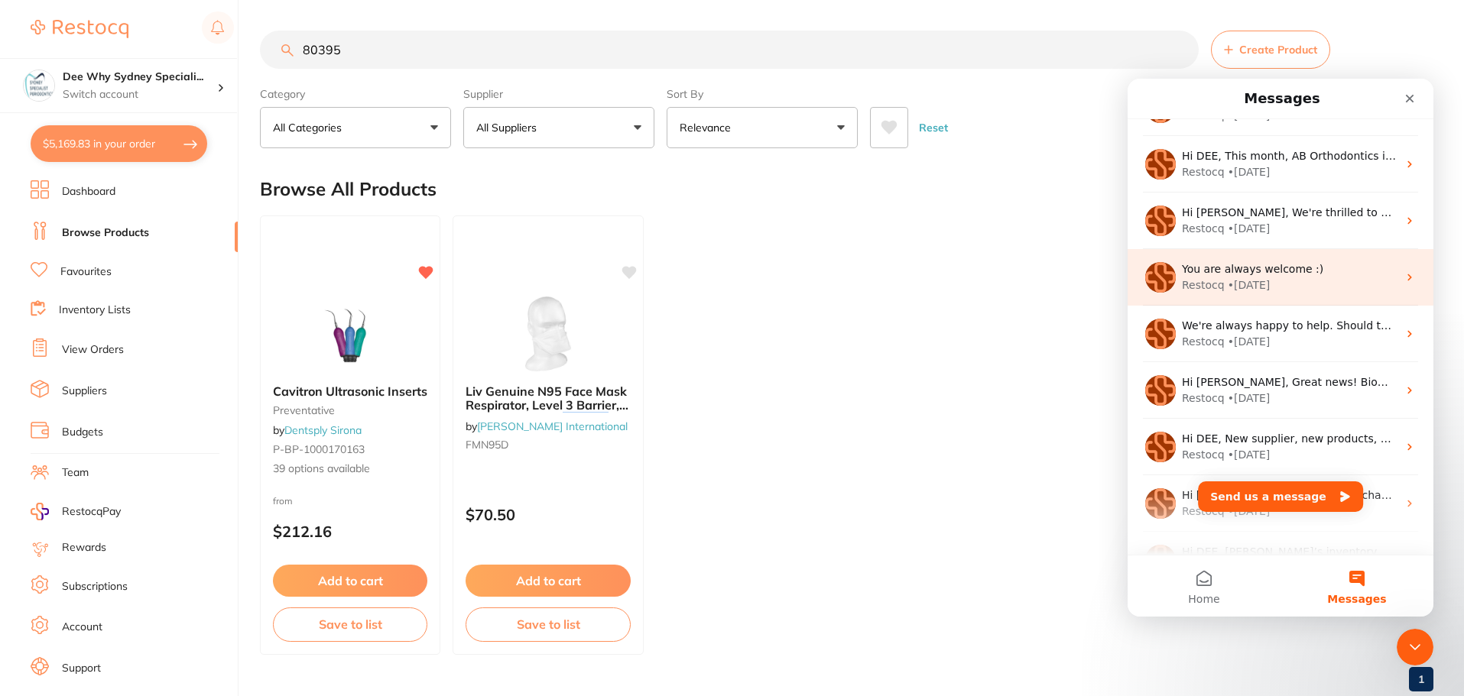
click at [1266, 290] on div "• [DATE]" at bounding box center [1249, 285] width 43 height 16
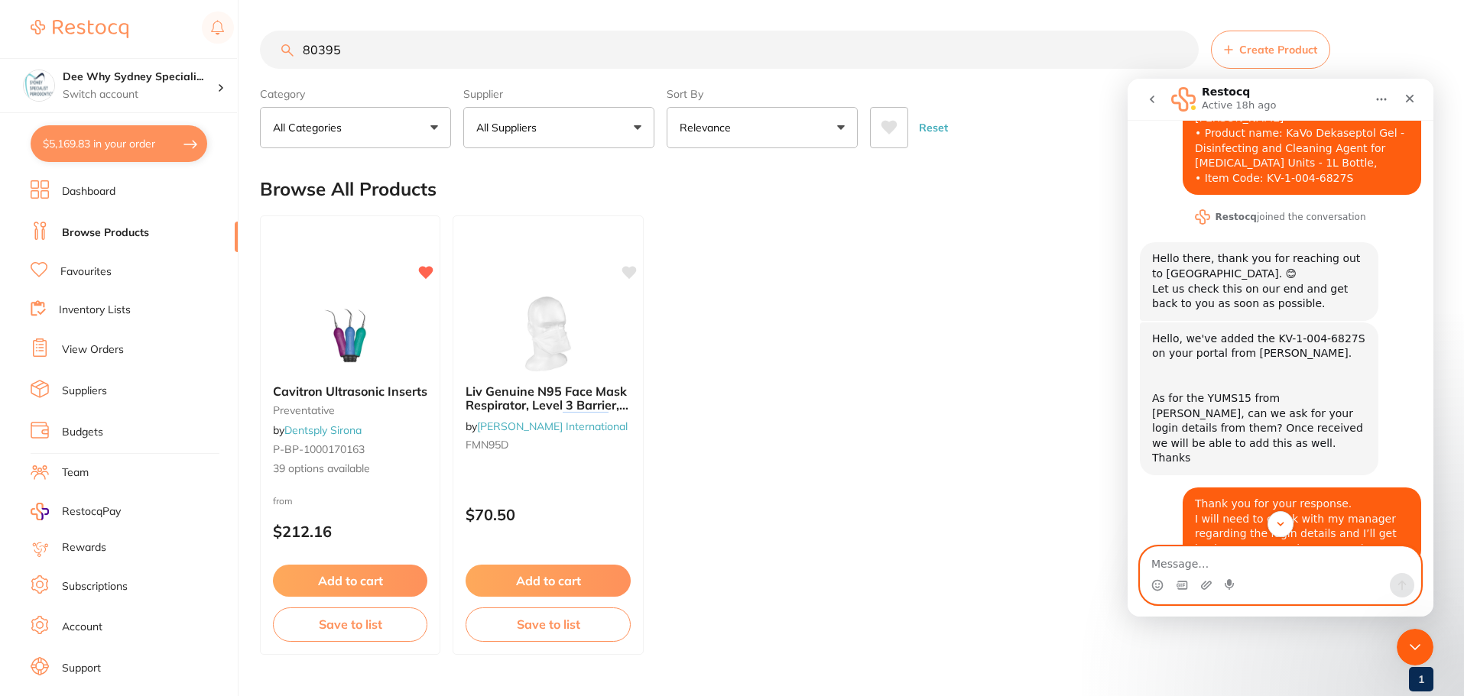
scroll to position [306, 0]
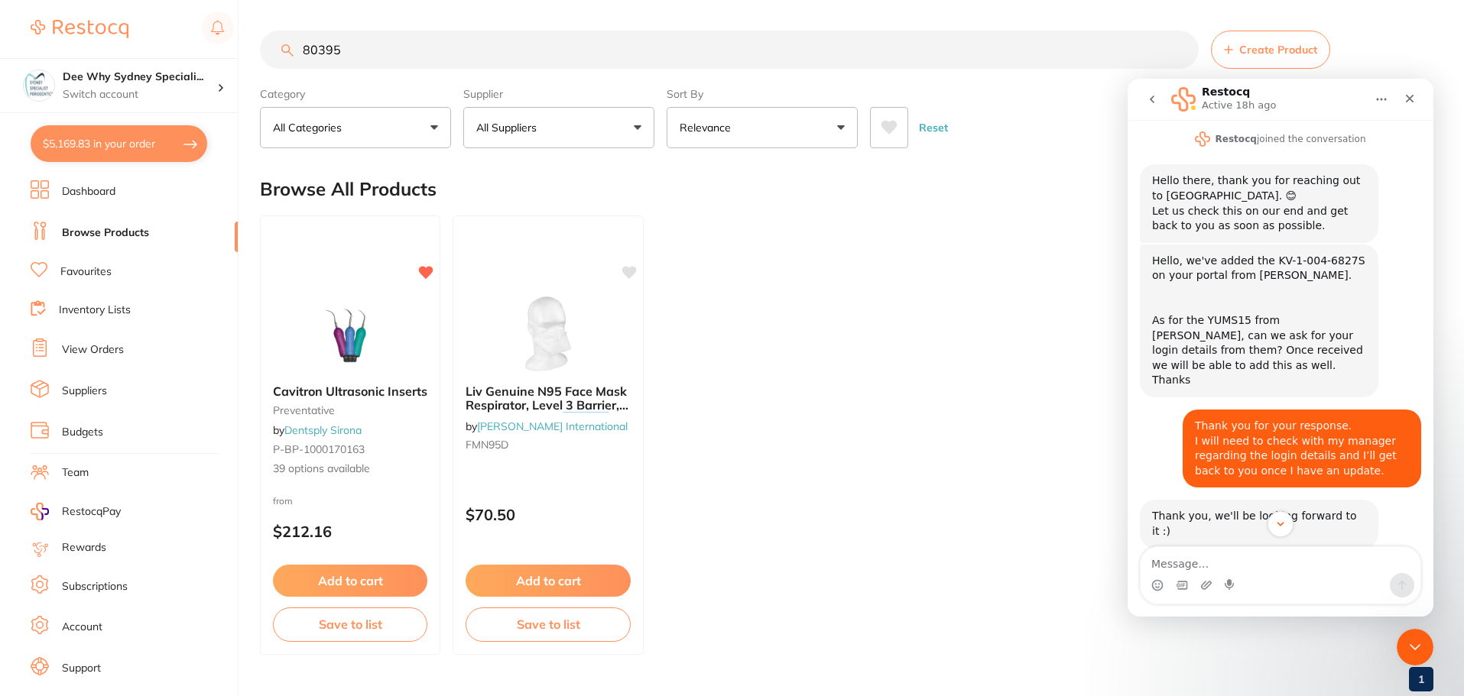
click at [1161, 97] on button "go back" at bounding box center [1151, 99] width 29 height 29
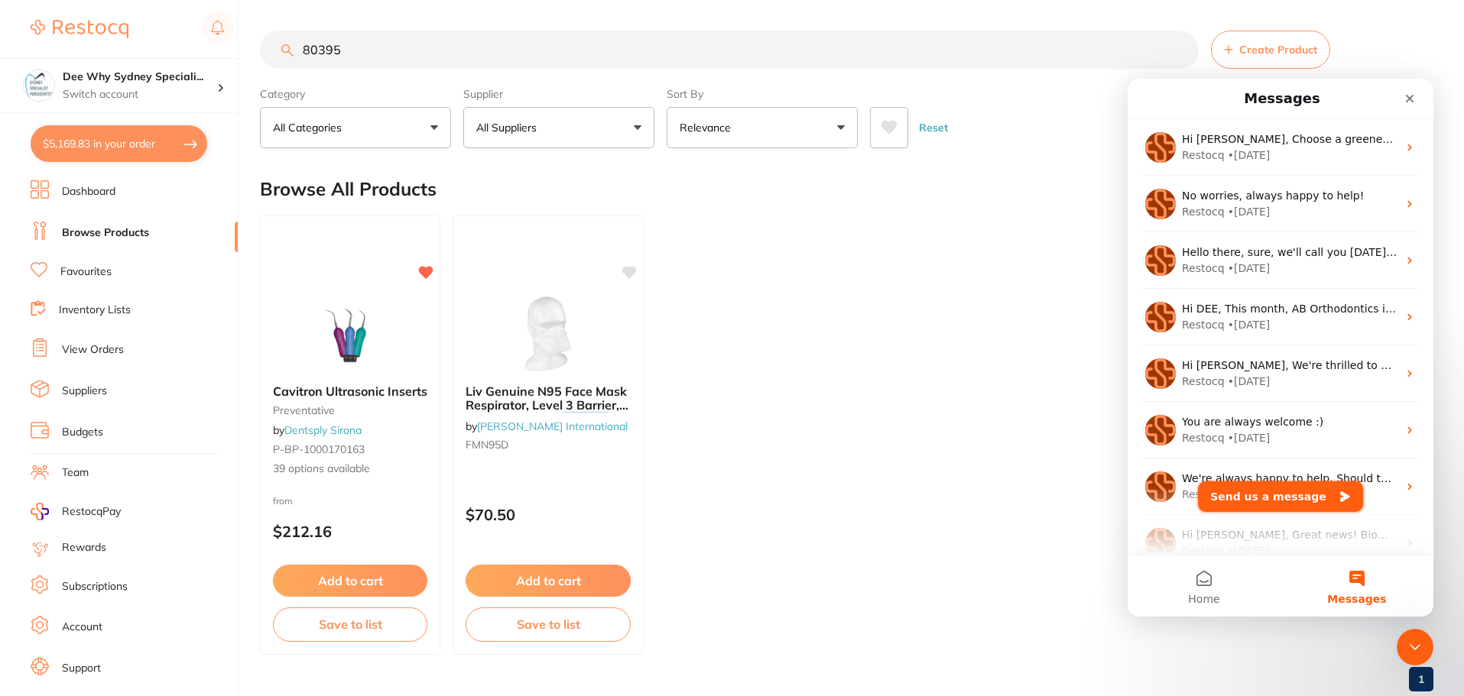
click at [1315, 494] on button "Send us a message" at bounding box center [1280, 497] width 165 height 31
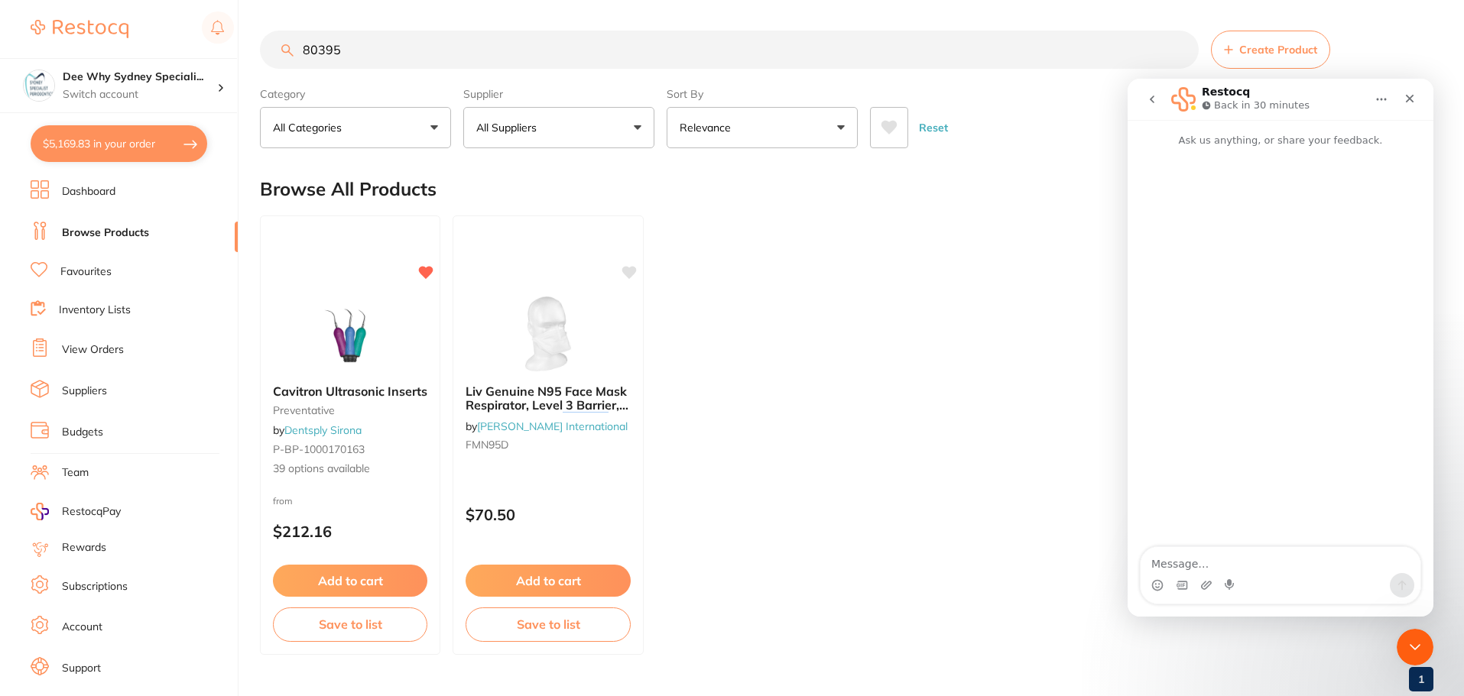
click at [1200, 563] on textarea "Message…" at bounding box center [1280, 560] width 280 height 26
click at [1160, 563] on textarea "Hi, I couldn't find the following item on Restocq" at bounding box center [1280, 560] width 280 height 26
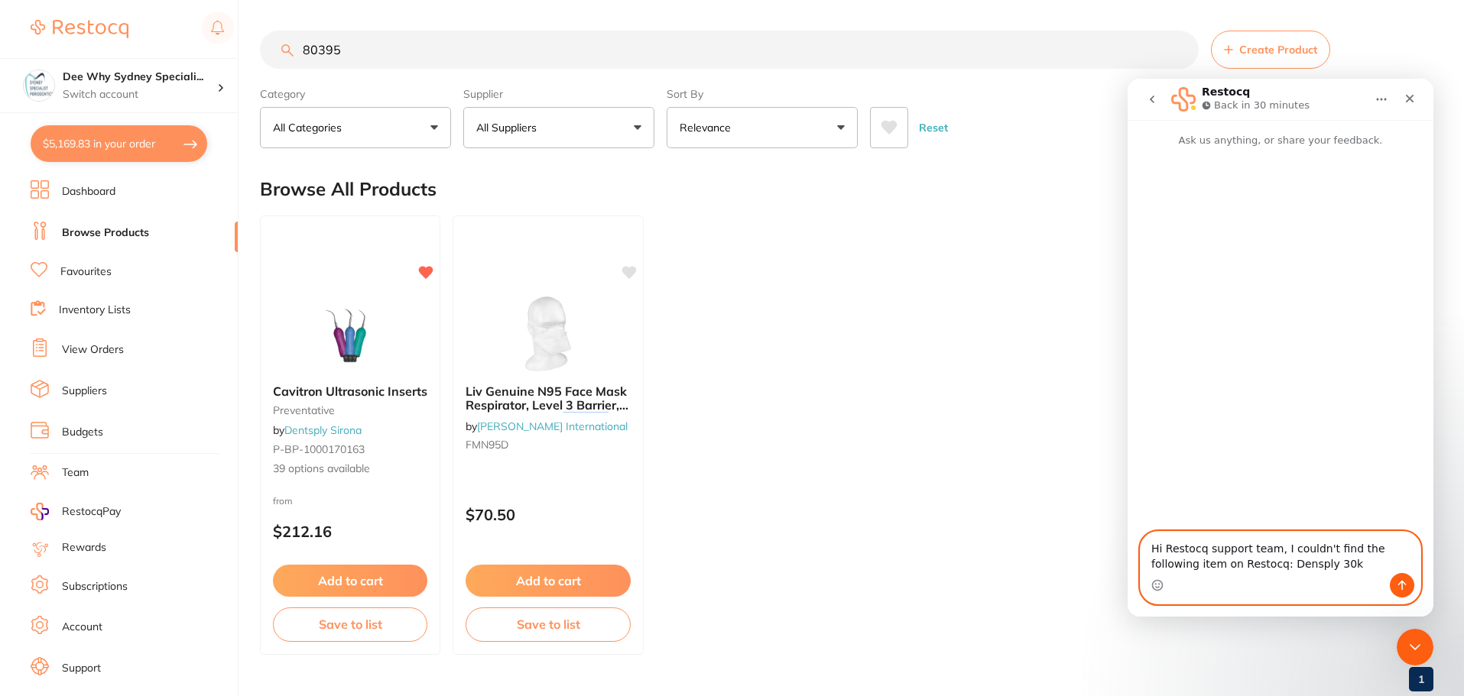
drag, startPoint x: 1234, startPoint y: 563, endPoint x: 1302, endPoint y: 556, distance: 68.4
click at [1302, 556] on textarea "Hi Restocq support team, I couldn't find the following item on Restocq: Densply…" at bounding box center [1280, 552] width 280 height 41
paste textarea "Cavitron Ultrasonic Insert - 30K Classic Grip Focused Spray Slimline 10S"
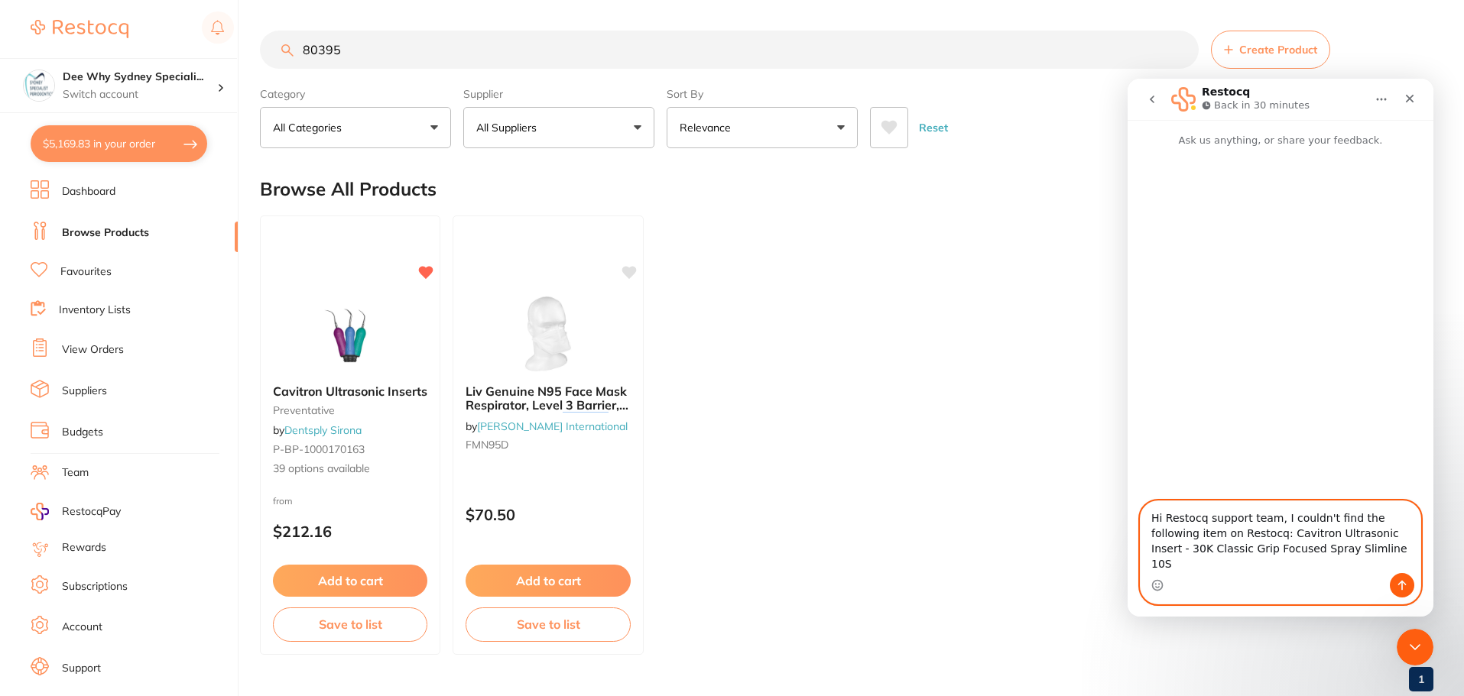
click at [1234, 547] on textarea "Hi Restocq support team, I couldn't find the following item on Restocq: Cavitro…" at bounding box center [1280, 537] width 280 height 72
type textarea "Hi Restocq support team, I couldn't find the following item on Restocq: Densply…"
drag, startPoint x: 1152, startPoint y: 531, endPoint x: 1389, endPoint y: 565, distance: 239.3
click at [1389, 565] on textarea "Hi Restocq support team, I couldn't find the following item on Restocq: Densply…" at bounding box center [1280, 537] width 280 height 72
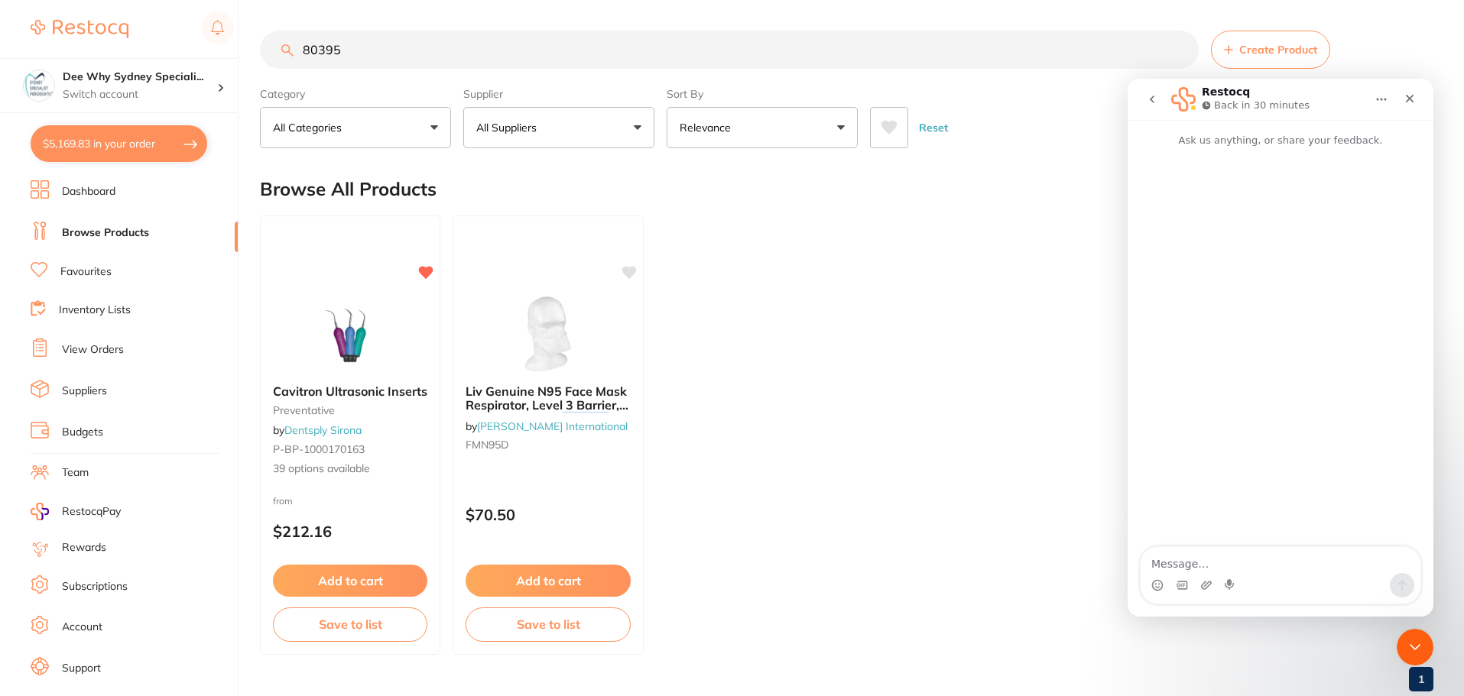
click at [1151, 101] on icon "go back" at bounding box center [1152, 100] width 5 height 8
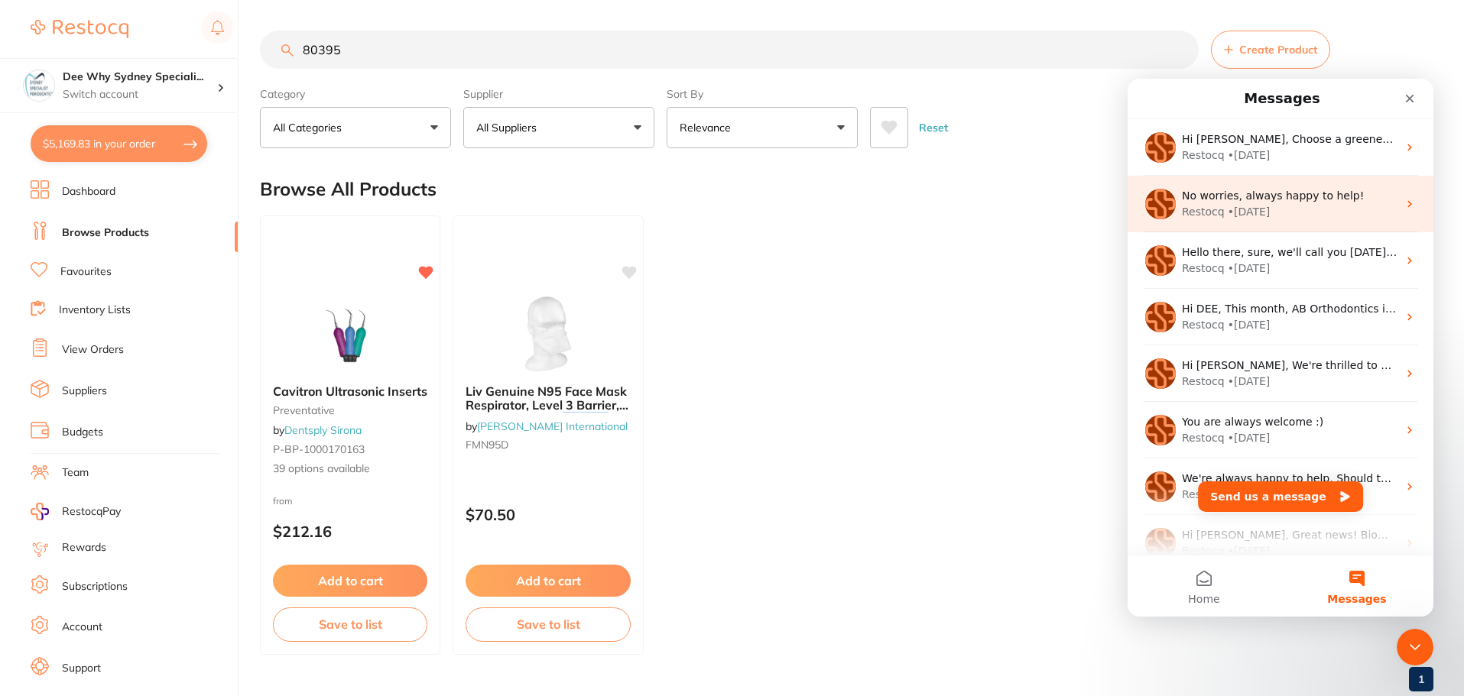
click at [1249, 216] on div "• [DATE]" at bounding box center [1249, 212] width 43 height 16
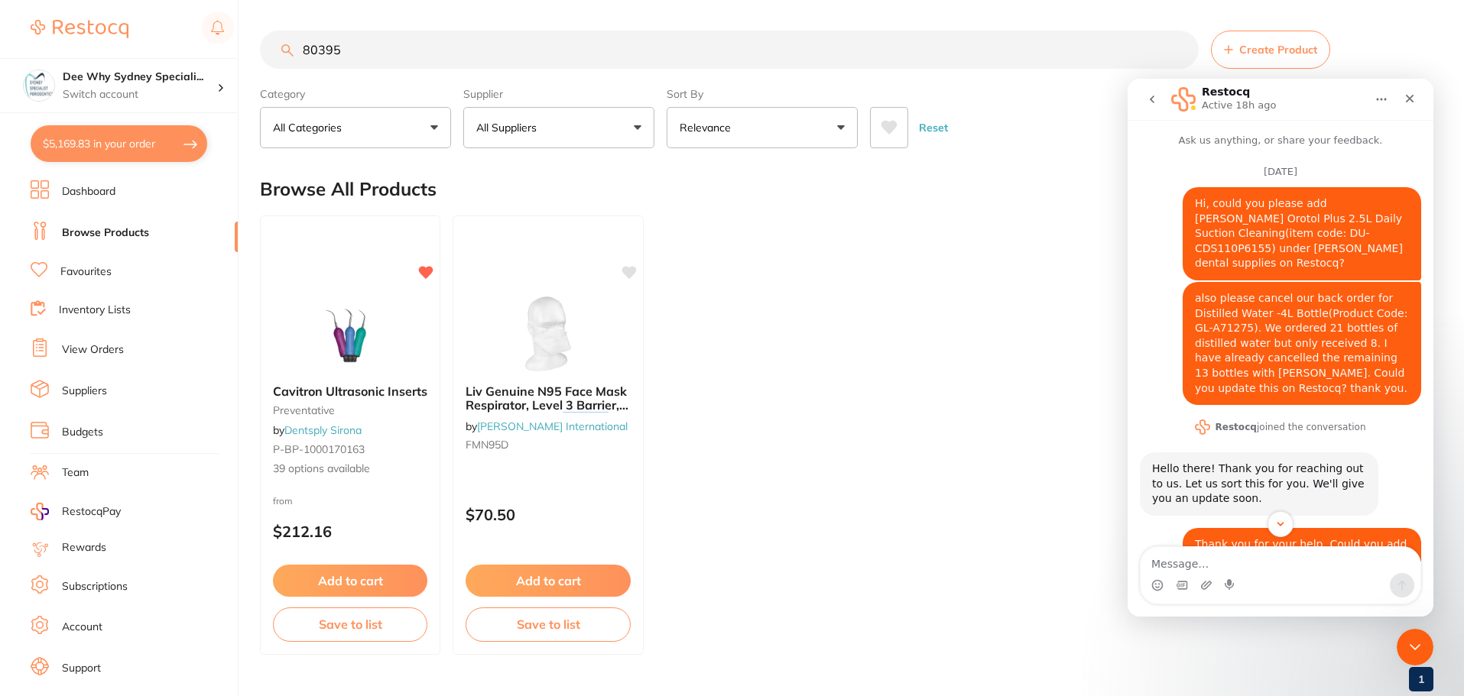
click at [1147, 98] on icon "go back" at bounding box center [1152, 99] width 12 height 12
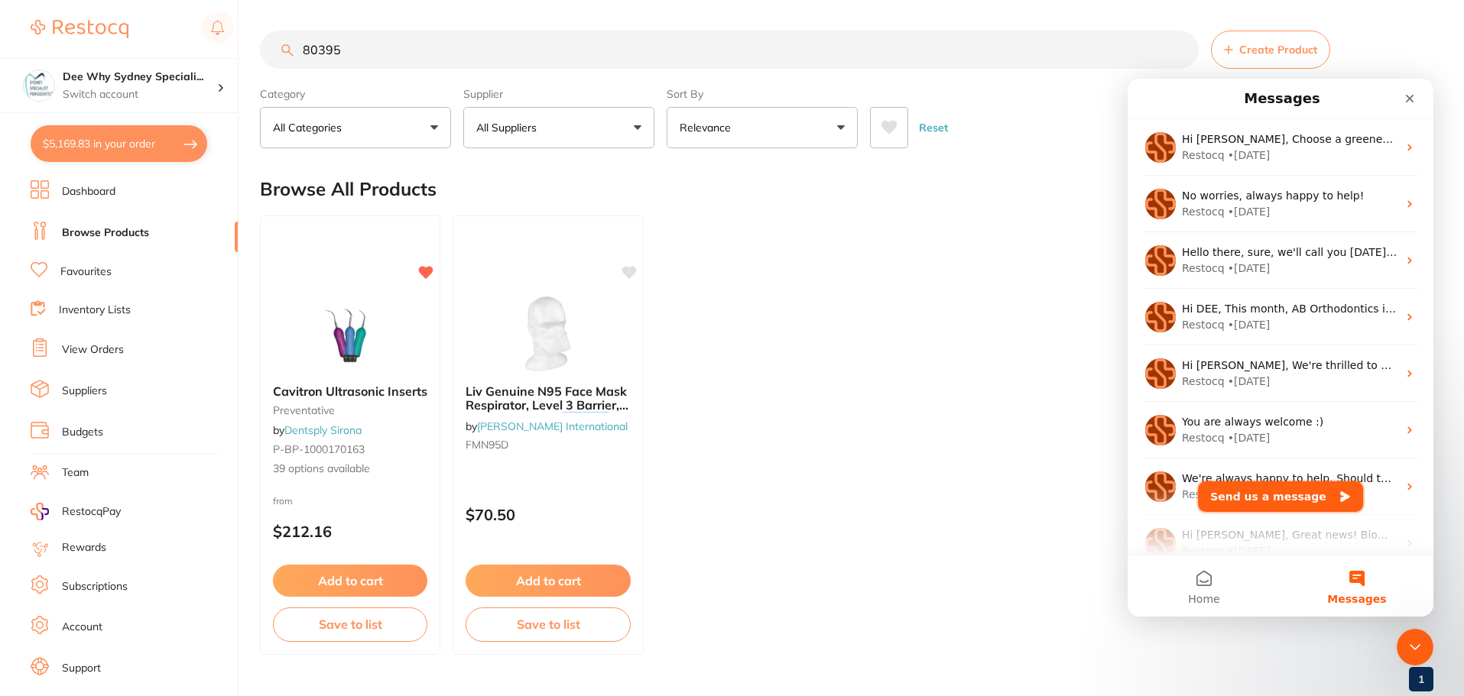
click at [1309, 500] on button "Send us a message" at bounding box center [1280, 497] width 165 height 31
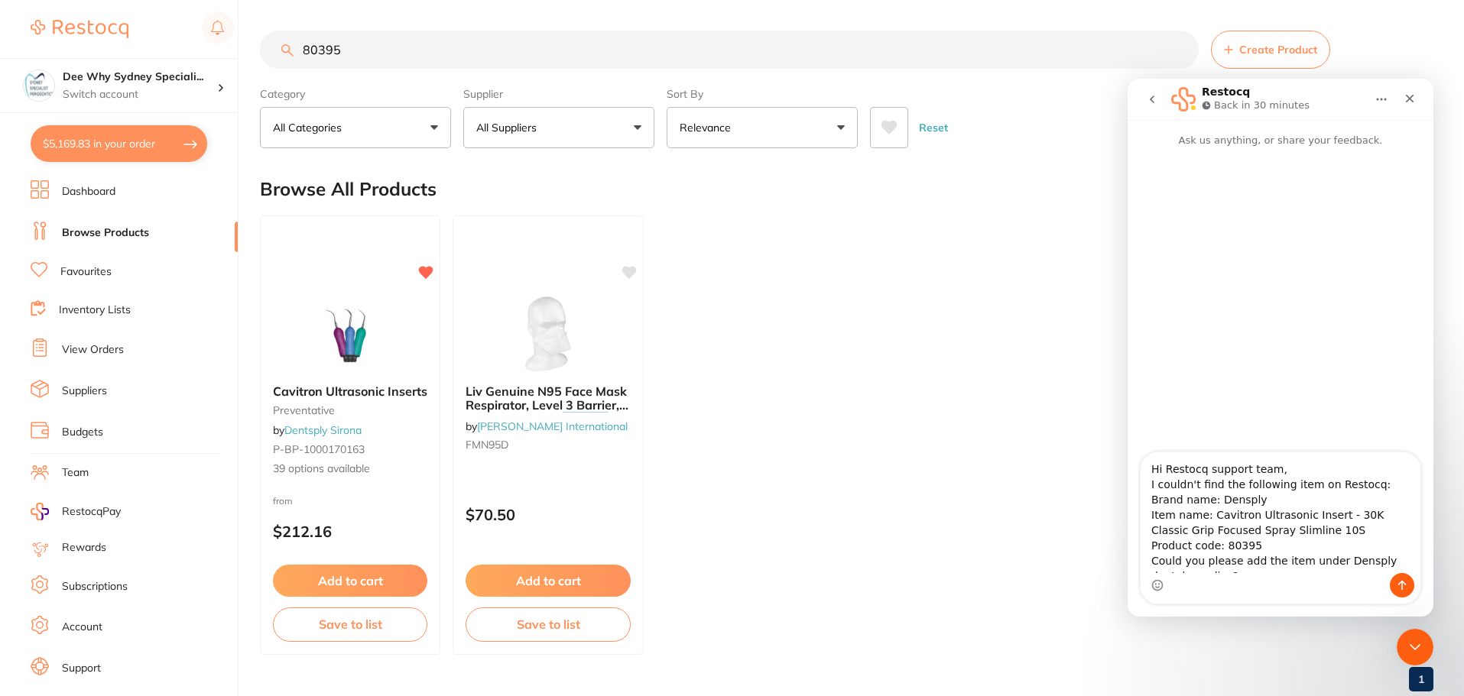
scroll to position [43, 0]
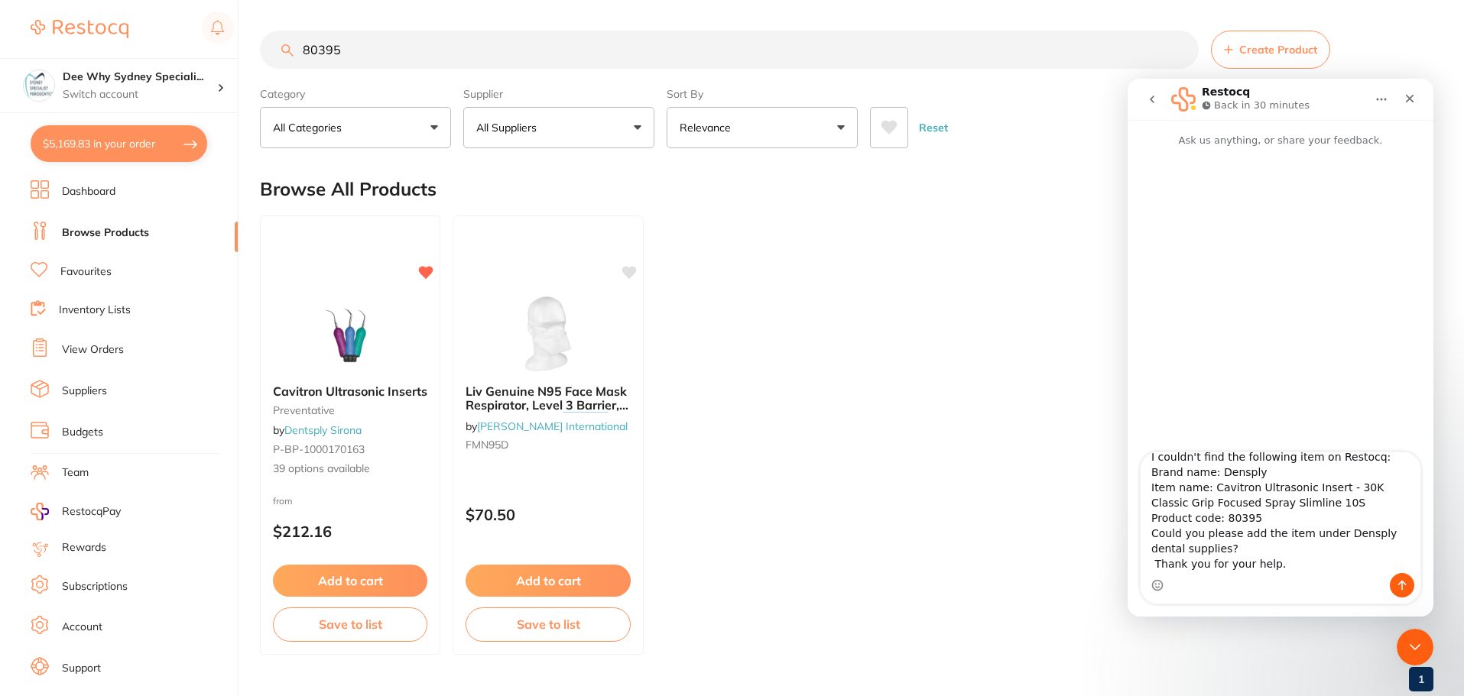
click at [1153, 553] on textarea "Hi Restocq support team, I couldn't find the following item on Restocq: Brand n…" at bounding box center [1280, 512] width 280 height 121
type textarea "Hi Restocq support team, I couldn't find the following item on Restocq: Brand n…"
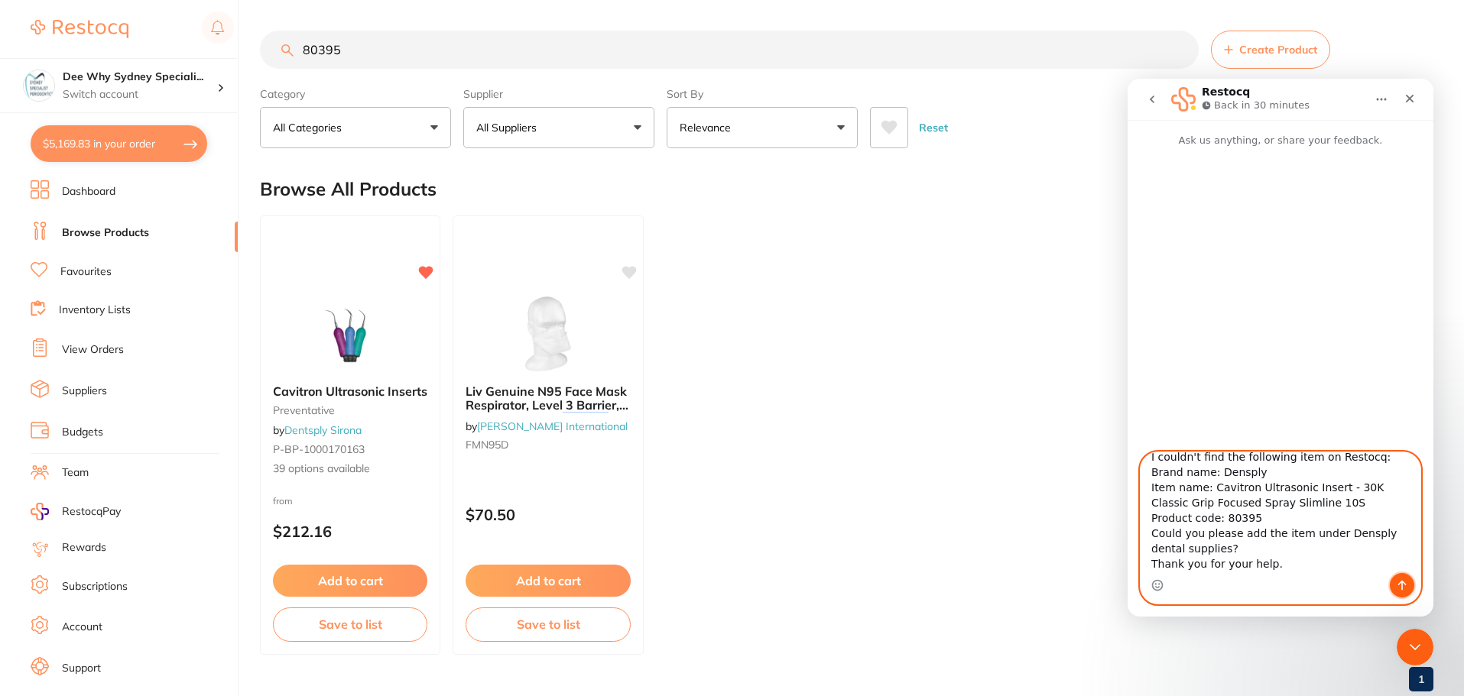
click at [1396, 585] on icon "Send a message…" at bounding box center [1402, 585] width 12 height 12
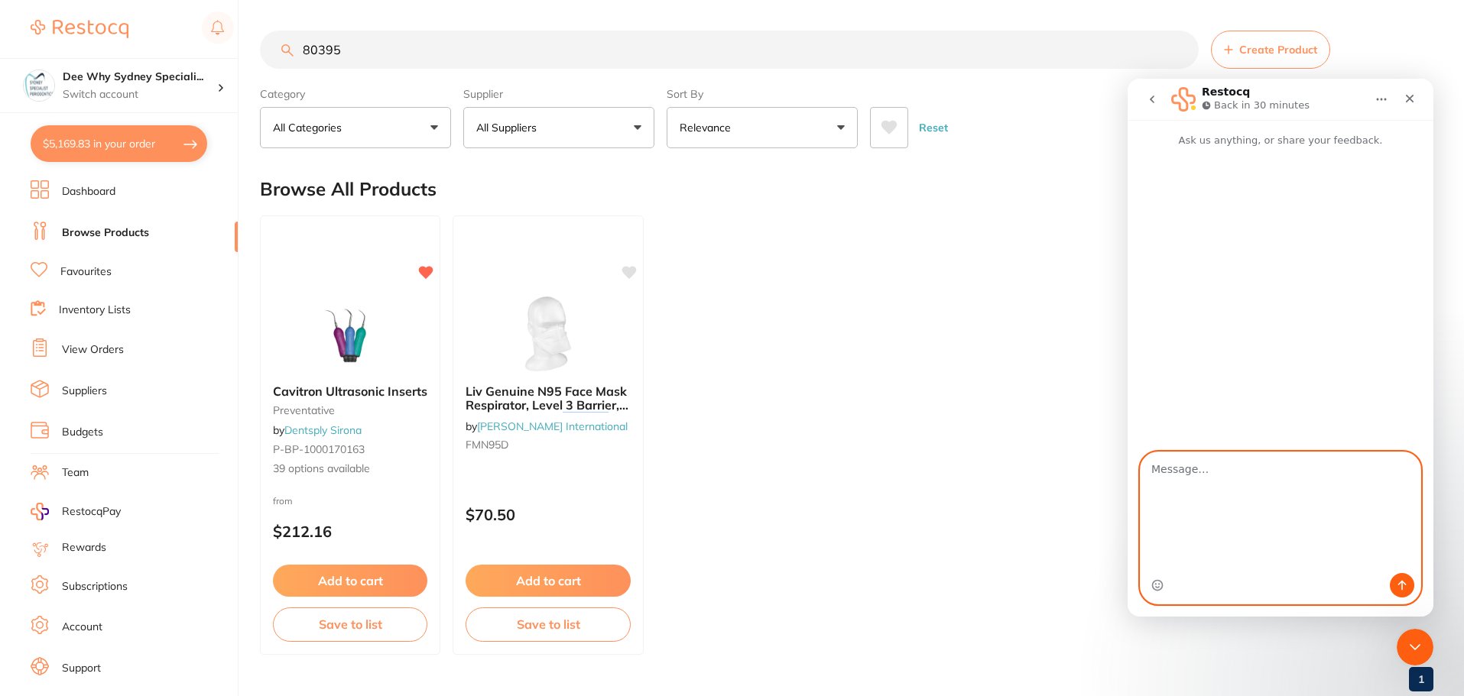
scroll to position [0, 0]
